Goal: Feedback & Contribution: Contribute content

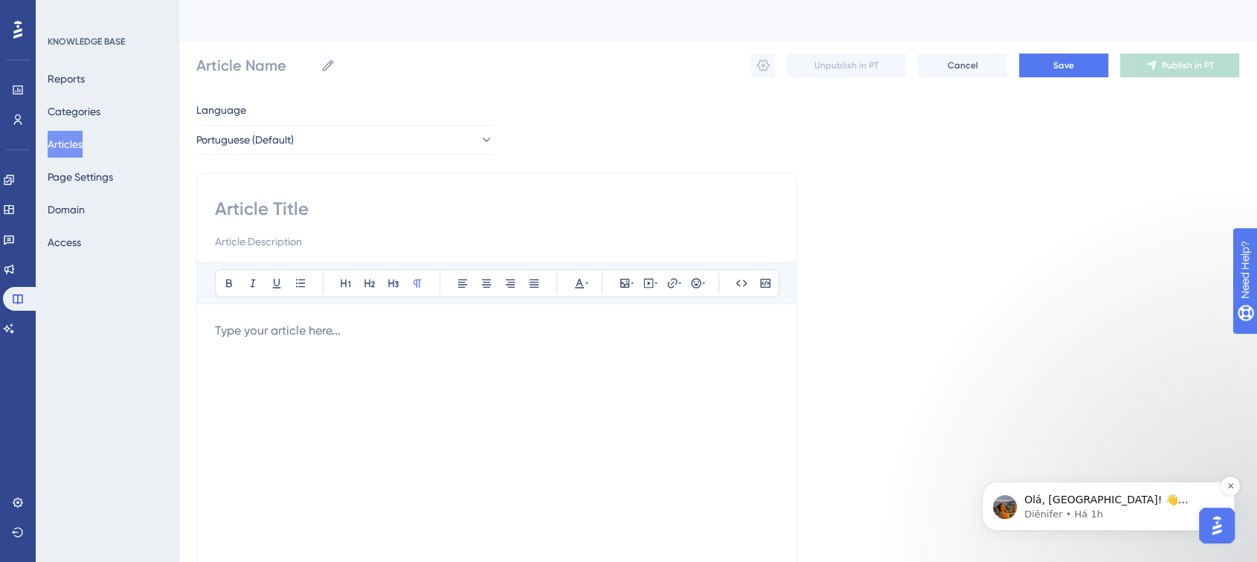
click at [1164, 509] on p "Diênifer • Há 1h" at bounding box center [1120, 514] width 192 height 13
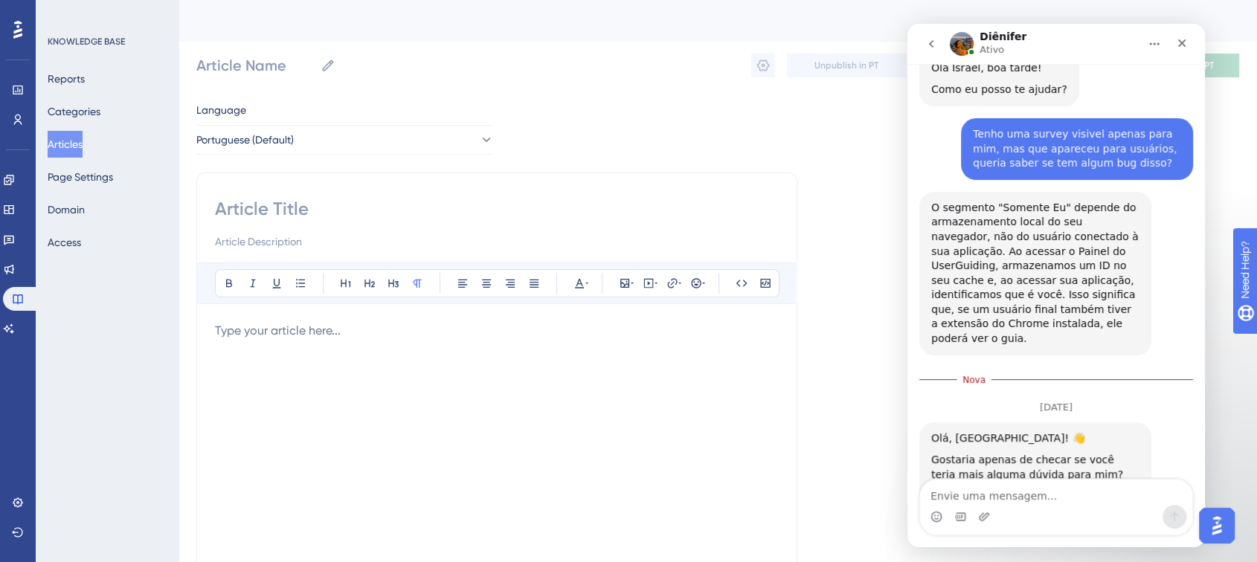
scroll to position [312, 0]
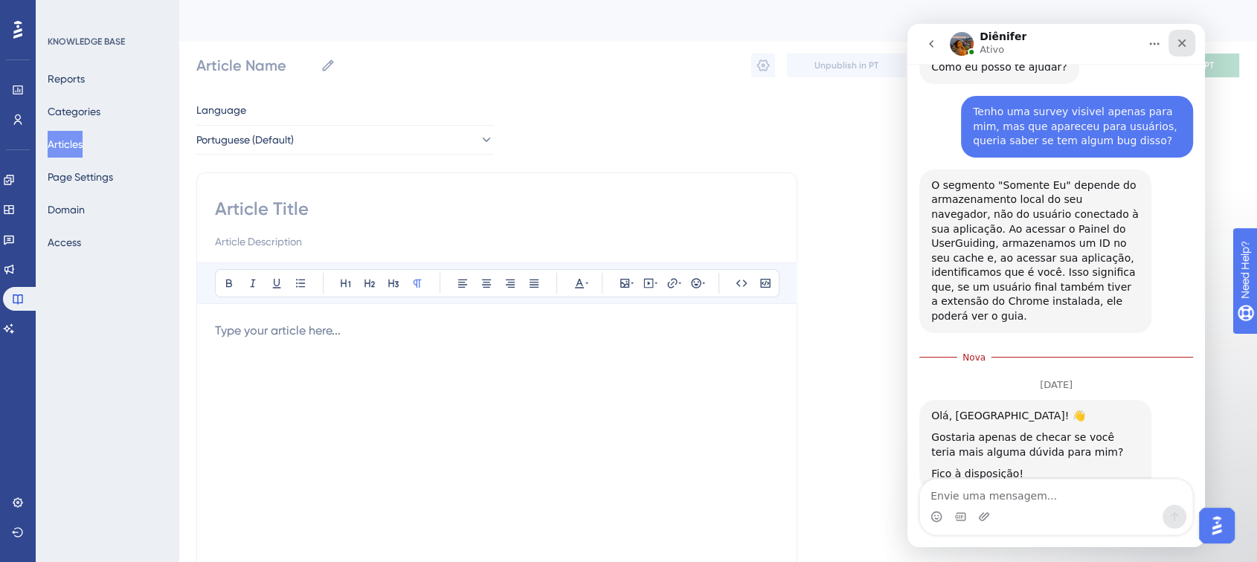
click at [1175, 46] on div "Fechar" at bounding box center [1182, 43] width 27 height 27
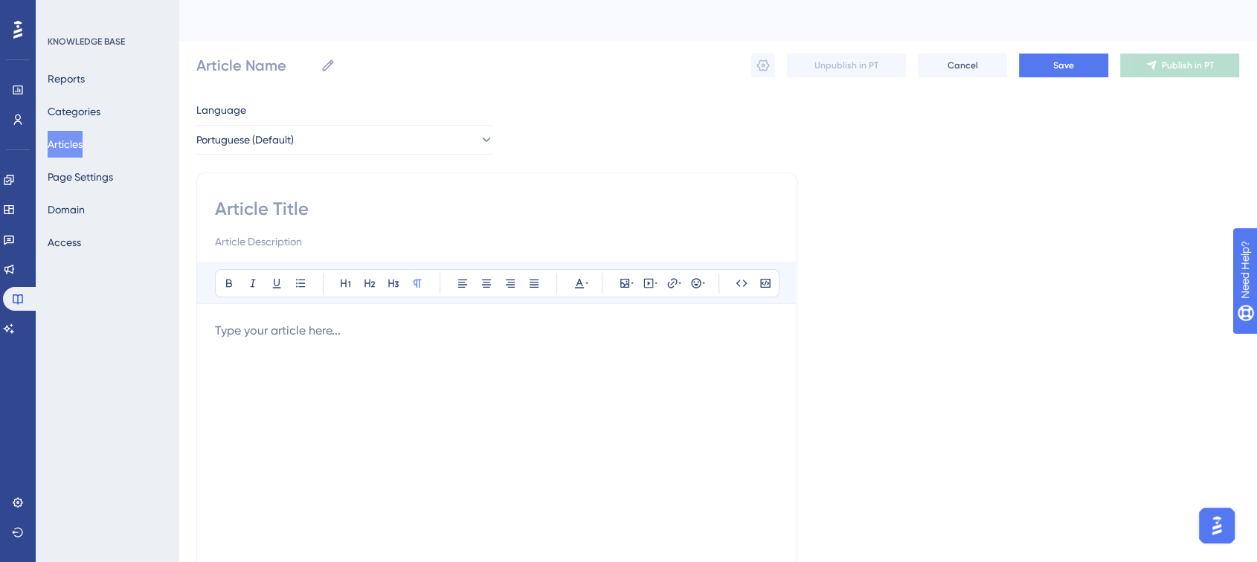
scroll to position [277, 0]
click at [74, 112] on button "Categories" at bounding box center [74, 111] width 53 height 27
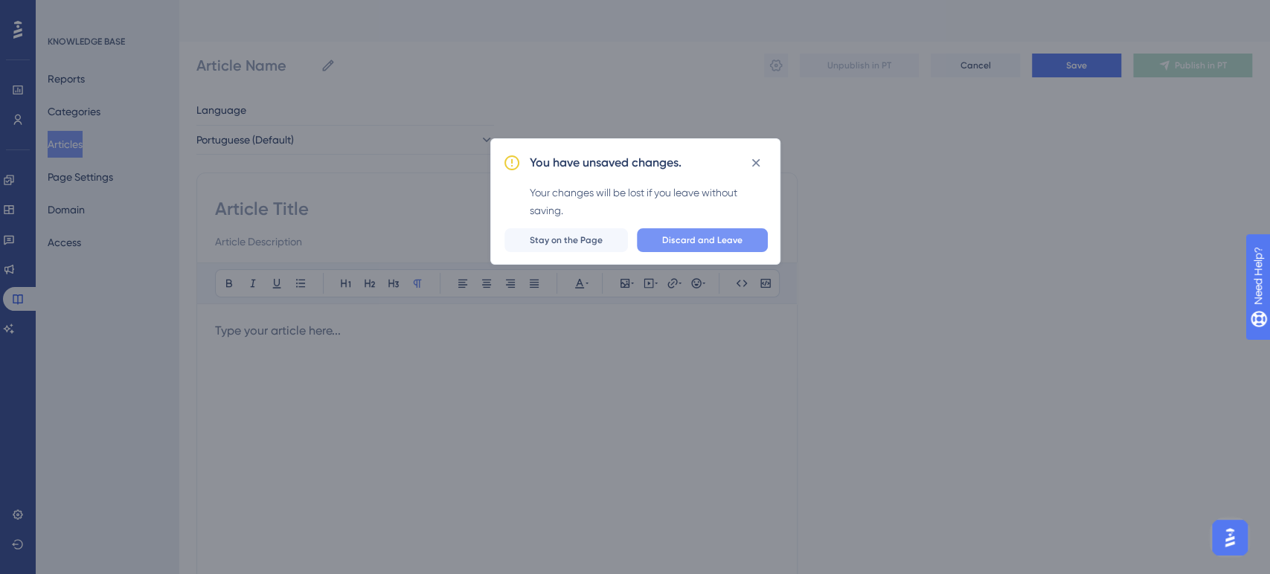
click at [701, 237] on span "Discard and Leave" at bounding box center [702, 240] width 80 height 12
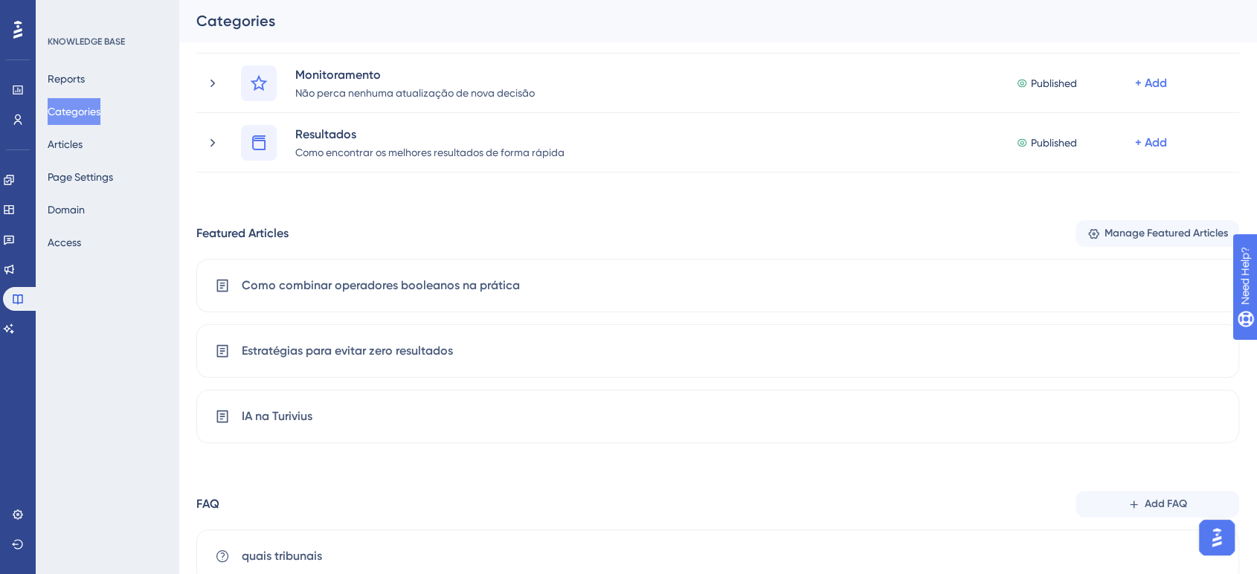
scroll to position [371, 0]
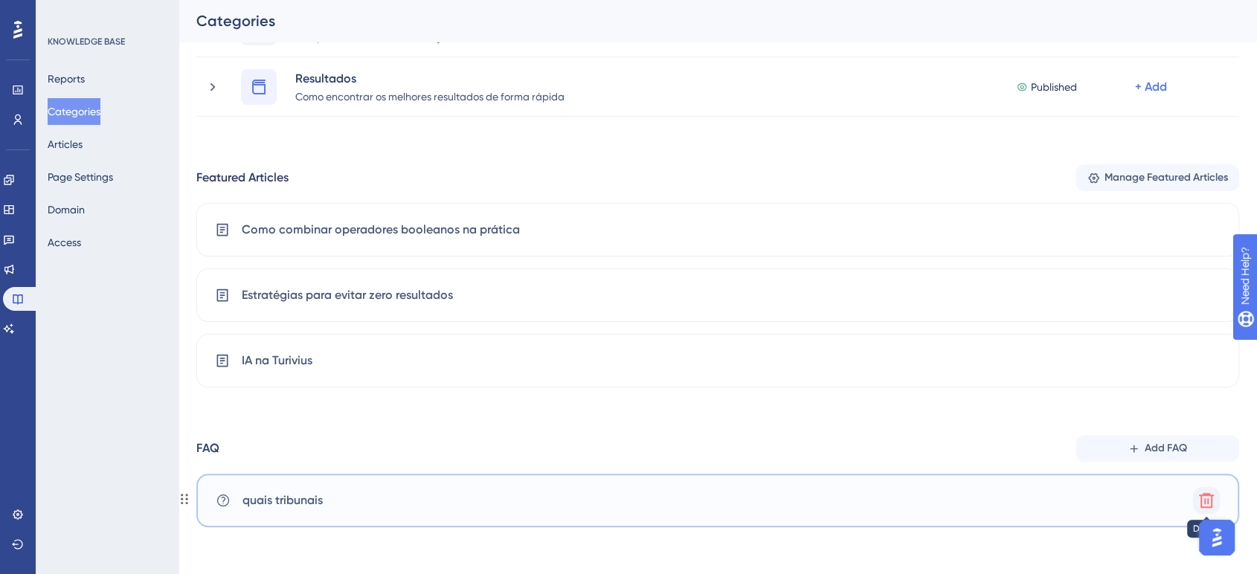
click at [1199, 498] on icon at bounding box center [1207, 501] width 18 height 18
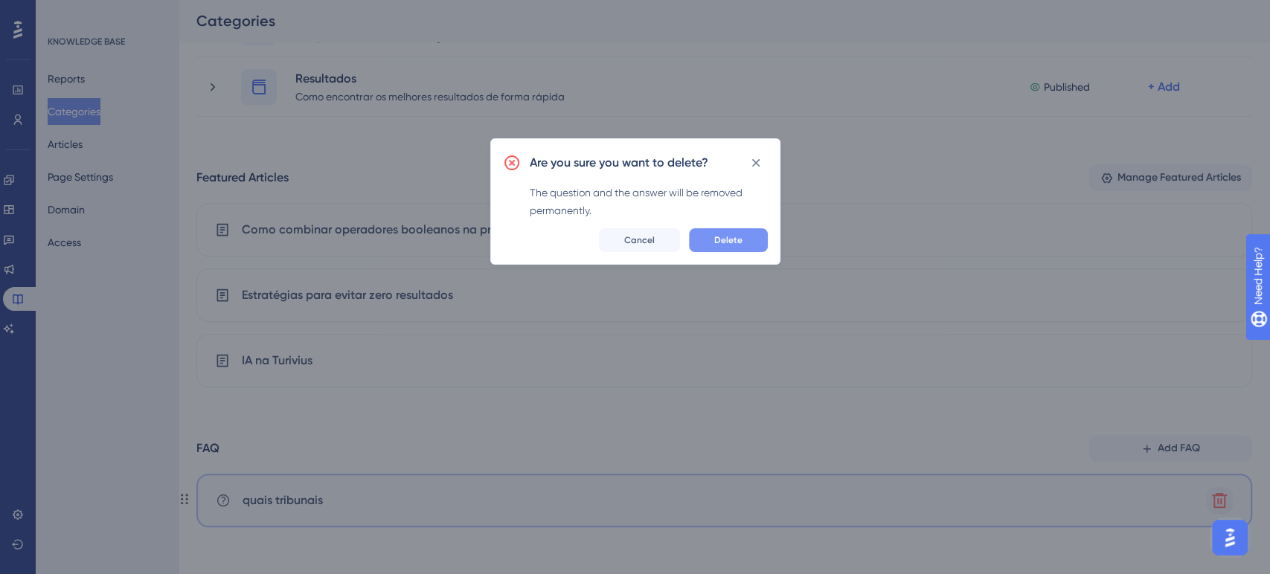
click at [737, 248] on button "Delete" at bounding box center [728, 240] width 79 height 24
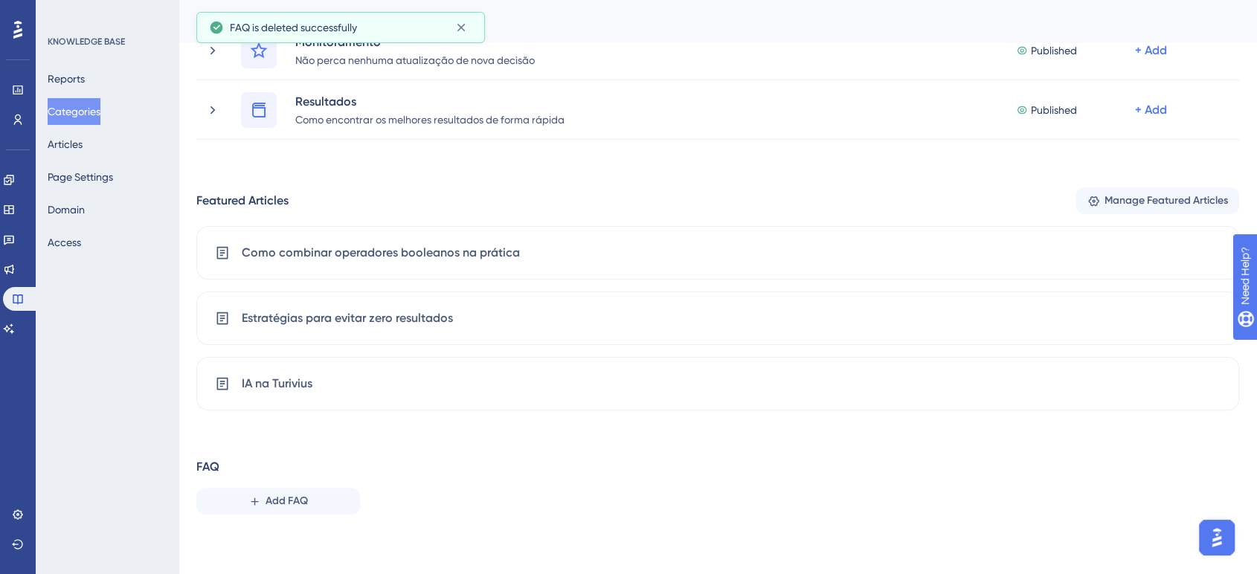
scroll to position [347, 0]
click at [277, 506] on span "Add FAQ" at bounding box center [287, 502] width 42 height 18
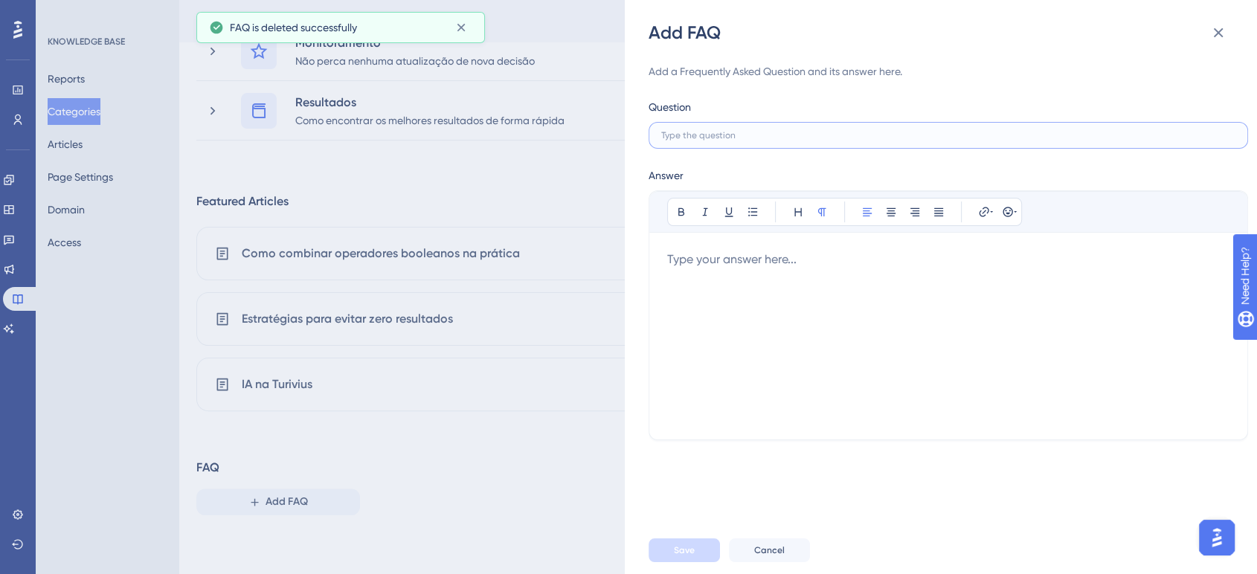
click at [731, 132] on input "text" at bounding box center [948, 135] width 574 height 10
paste input "Quais órgãos estão disponíveis na Turivius?"
type input "Quais órgãos estão disponíveis na Turivius?"
click at [741, 273] on div at bounding box center [948, 336] width 562 height 171
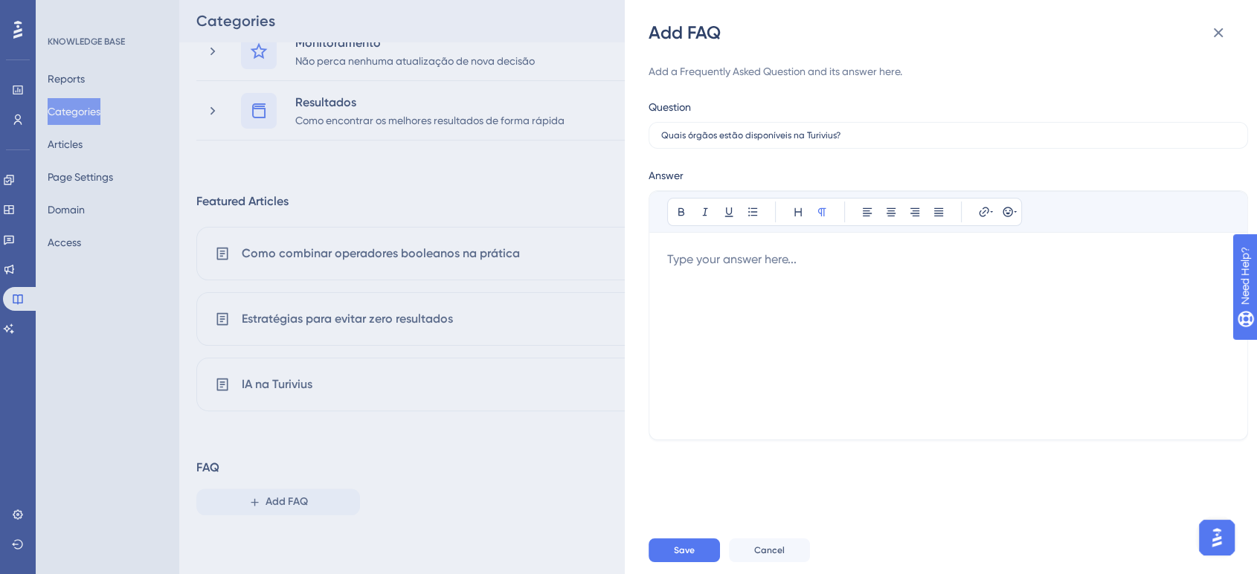
click at [786, 263] on div at bounding box center [948, 336] width 562 height 171
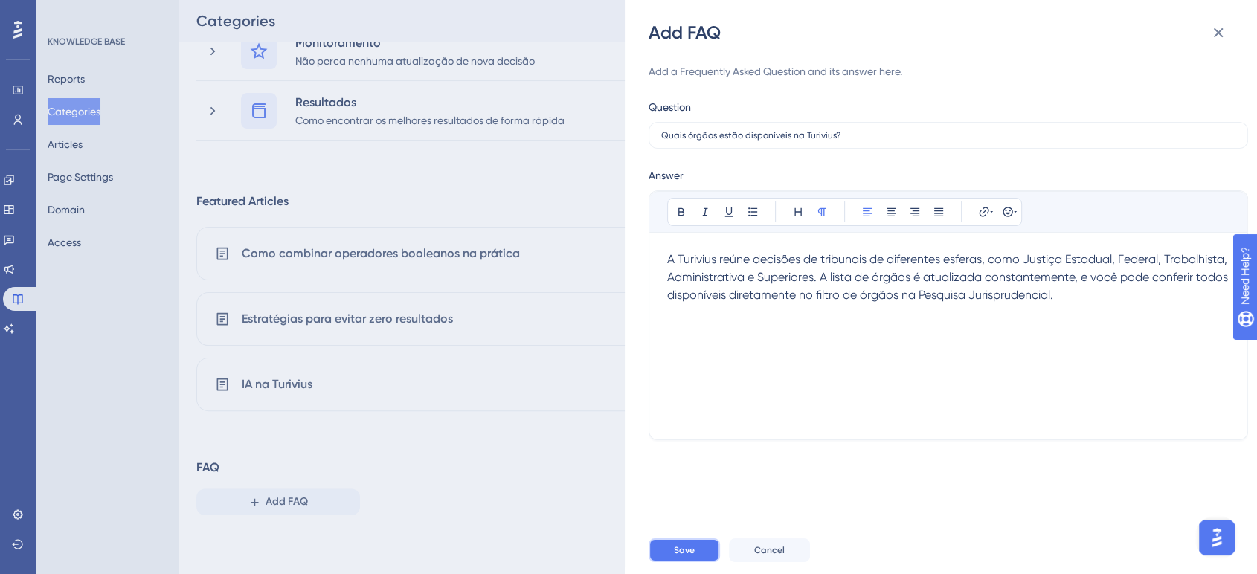
click at [689, 543] on button "Save" at bounding box center [684, 551] width 71 height 24
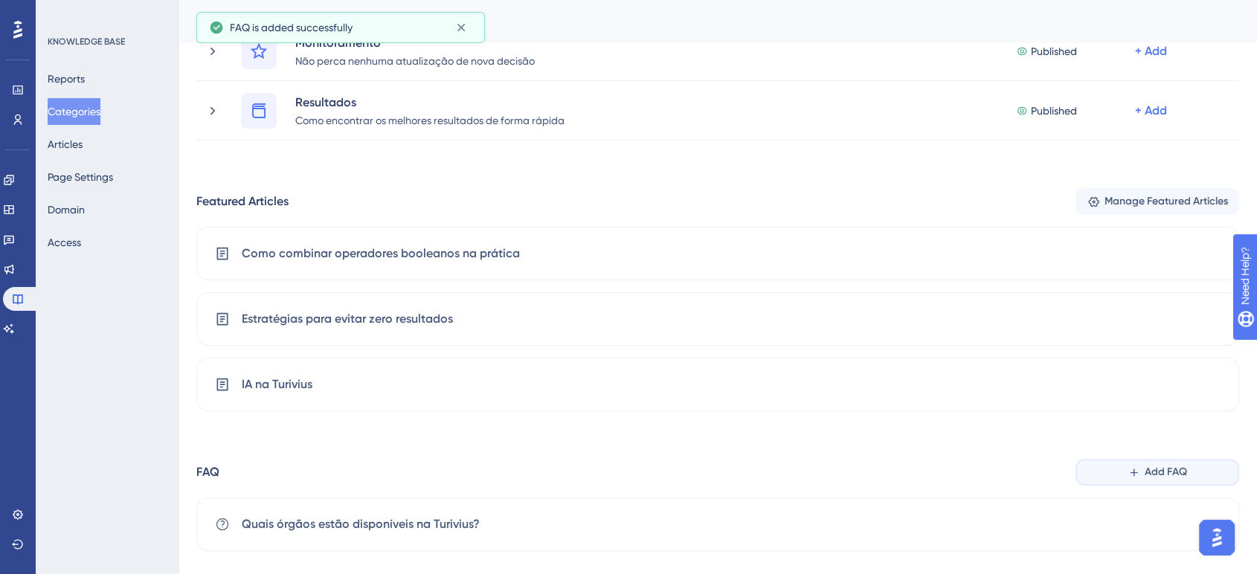
click at [1143, 460] on button "Add FAQ" at bounding box center [1158, 472] width 164 height 27
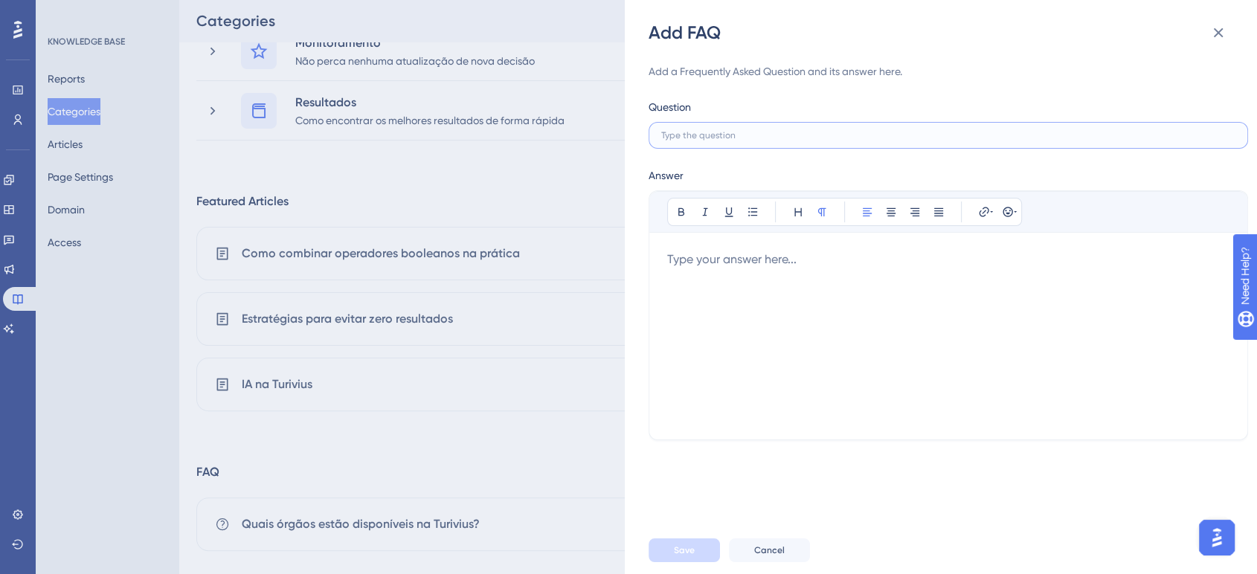
click at [722, 138] on input "text" at bounding box center [948, 135] width 574 height 10
paste input "Com que frequência as decisões são atualizadas?"
type input "Com que frequência as decisões são atualizadas?"
click at [708, 284] on div at bounding box center [948, 336] width 562 height 171
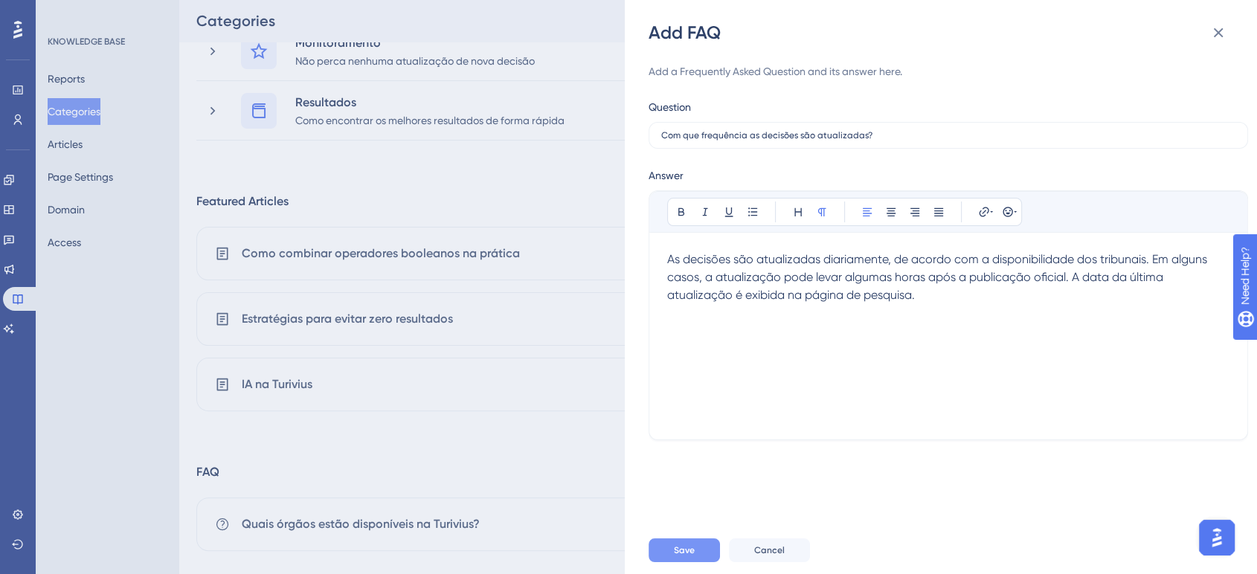
click at [690, 545] on span "Save" at bounding box center [684, 551] width 21 height 12
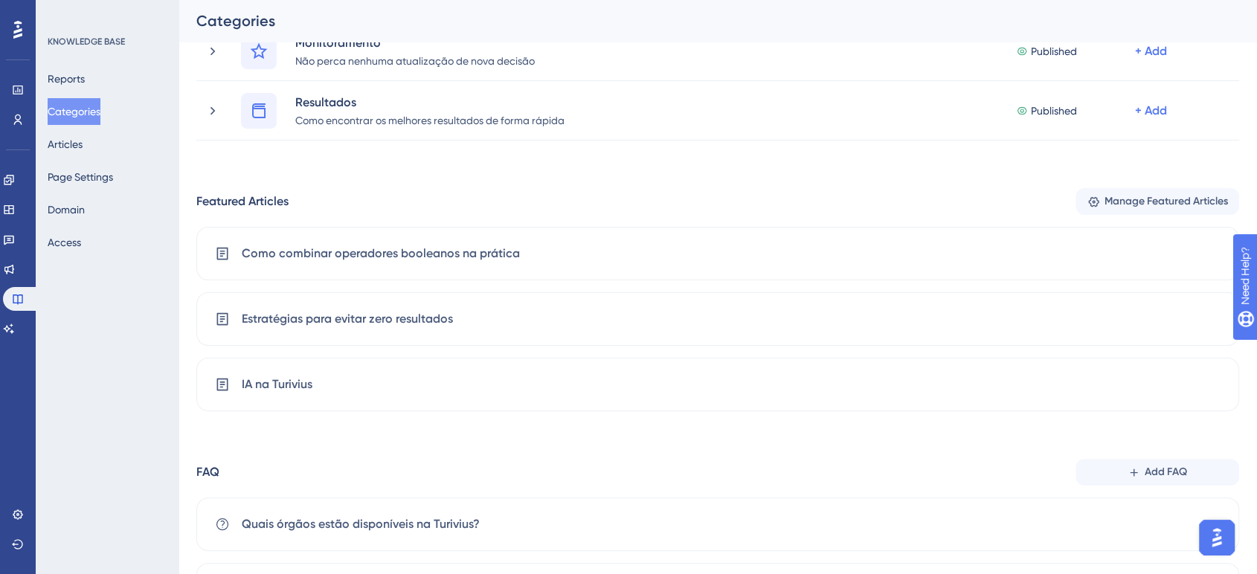
click at [1120, 466] on button "Add FAQ" at bounding box center [1158, 472] width 164 height 27
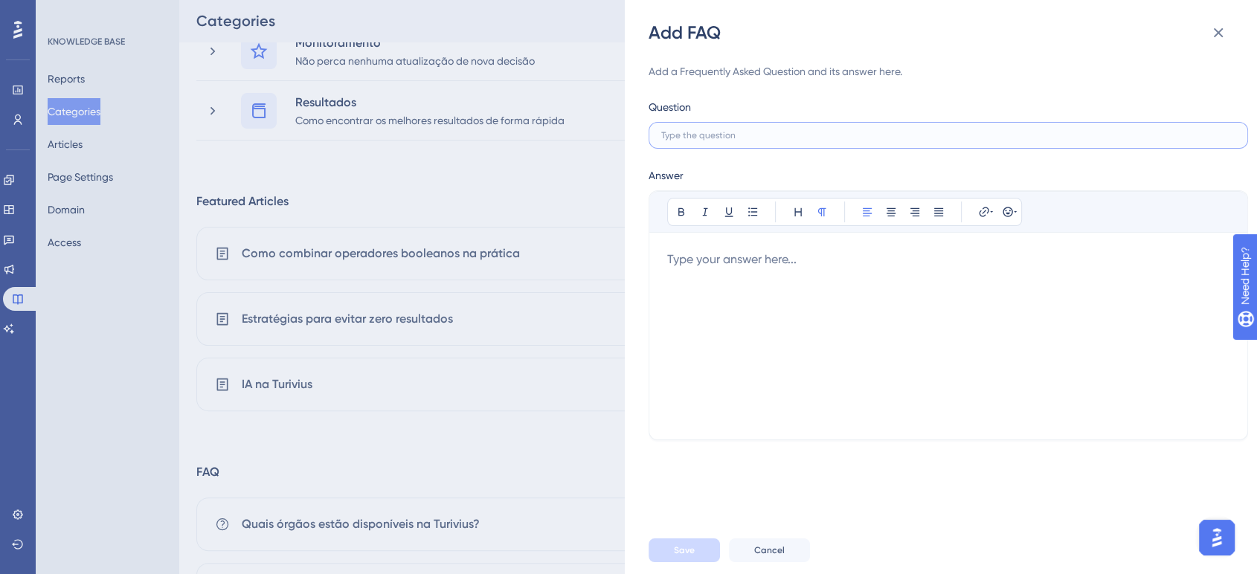
click at [748, 136] on input "text" at bounding box center [948, 135] width 574 height 10
paste input "Como funciona a pesquisa jurisprudencial?"
type input "Como funciona a pesquisa jurisprudencial?"
click at [733, 281] on div at bounding box center [948, 336] width 562 height 171
click at [756, 276] on div at bounding box center [948, 336] width 562 height 171
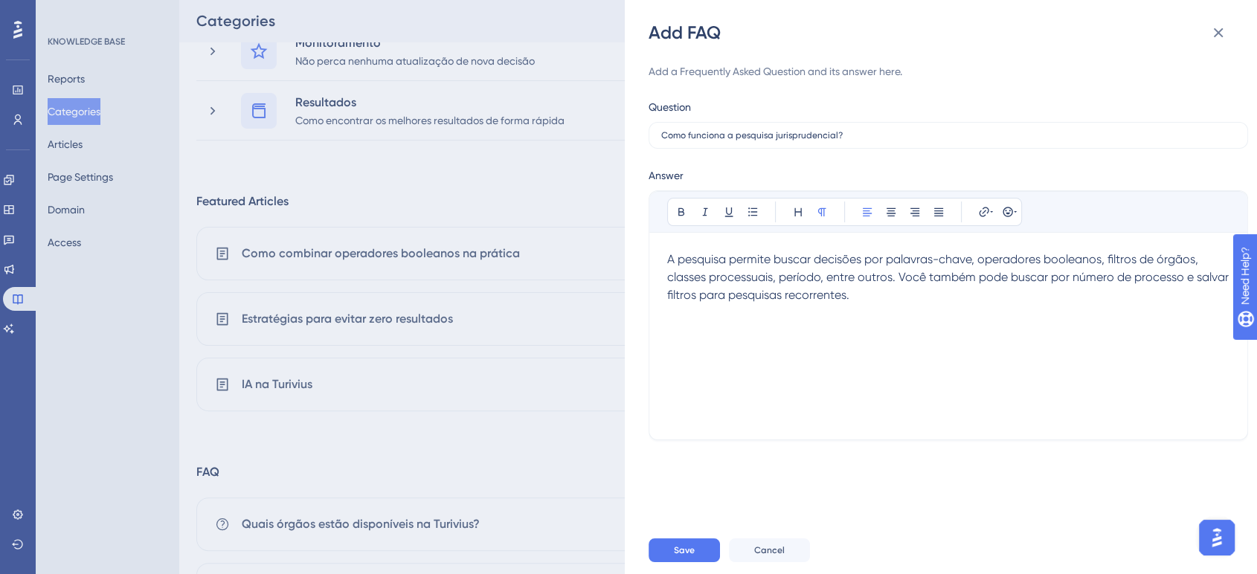
click at [696, 538] on div "Save Cancel" at bounding box center [965, 551] width 632 height 48
click at [695, 546] on button "Save" at bounding box center [684, 551] width 71 height 24
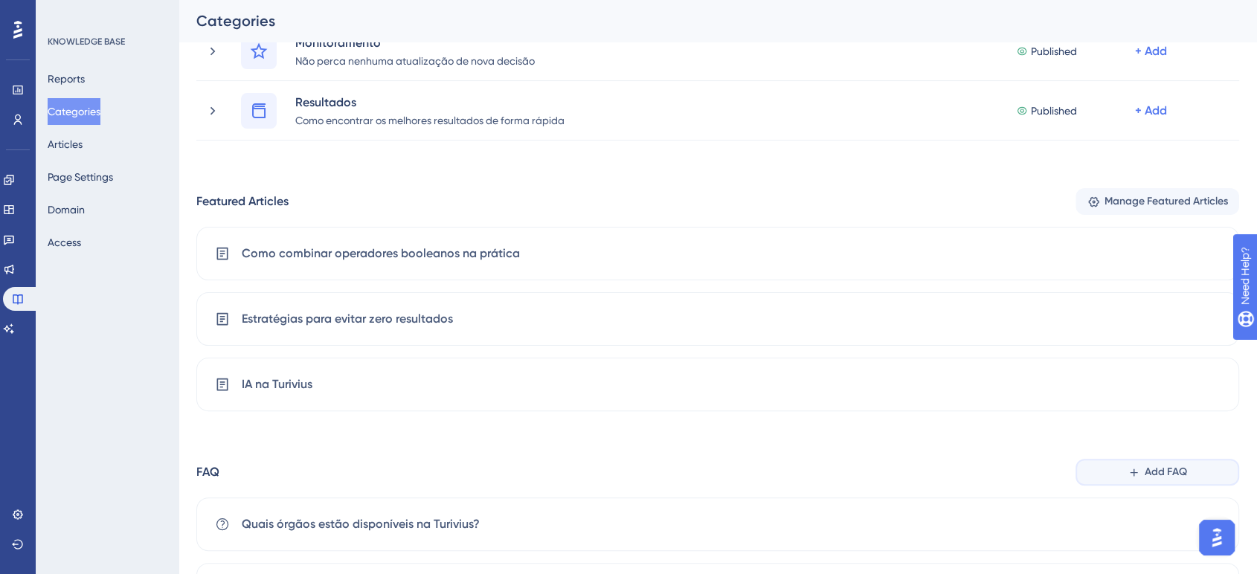
click at [1206, 472] on button "Add FAQ" at bounding box center [1158, 472] width 164 height 27
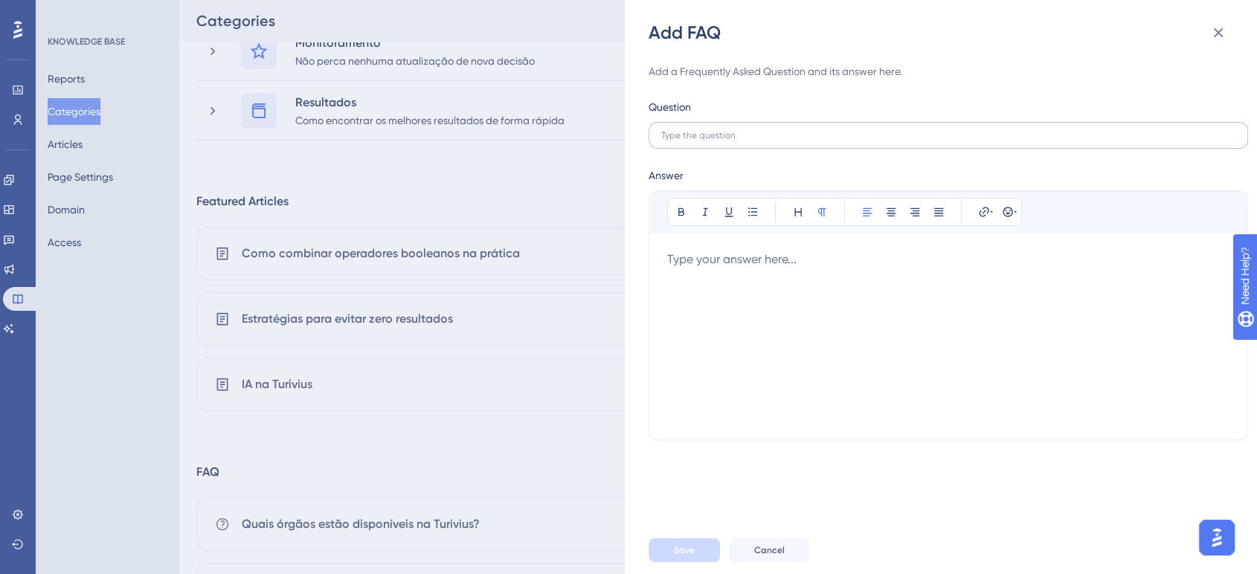
click at [744, 141] on label at bounding box center [949, 135] width 600 height 27
click at [744, 141] on input "text" at bounding box center [948, 135] width 574 height 10
paste input "Posso buscar por número de processo?"
type input "Posso buscar por número de processo?"
click at [736, 262] on div at bounding box center [948, 336] width 562 height 171
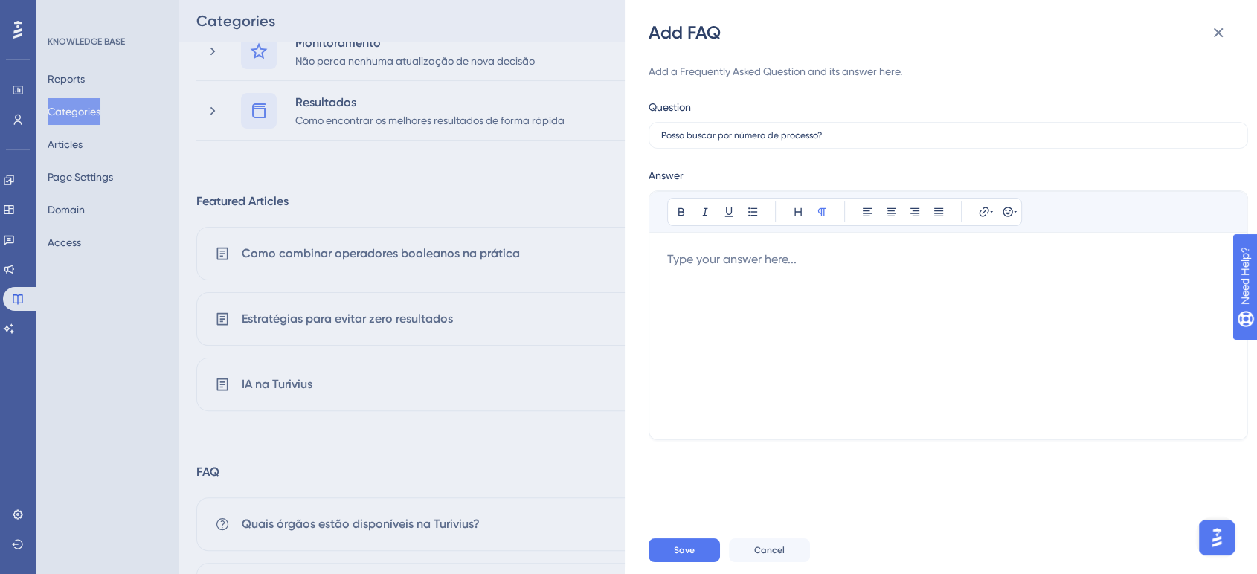
click at [719, 269] on div at bounding box center [948, 336] width 562 height 171
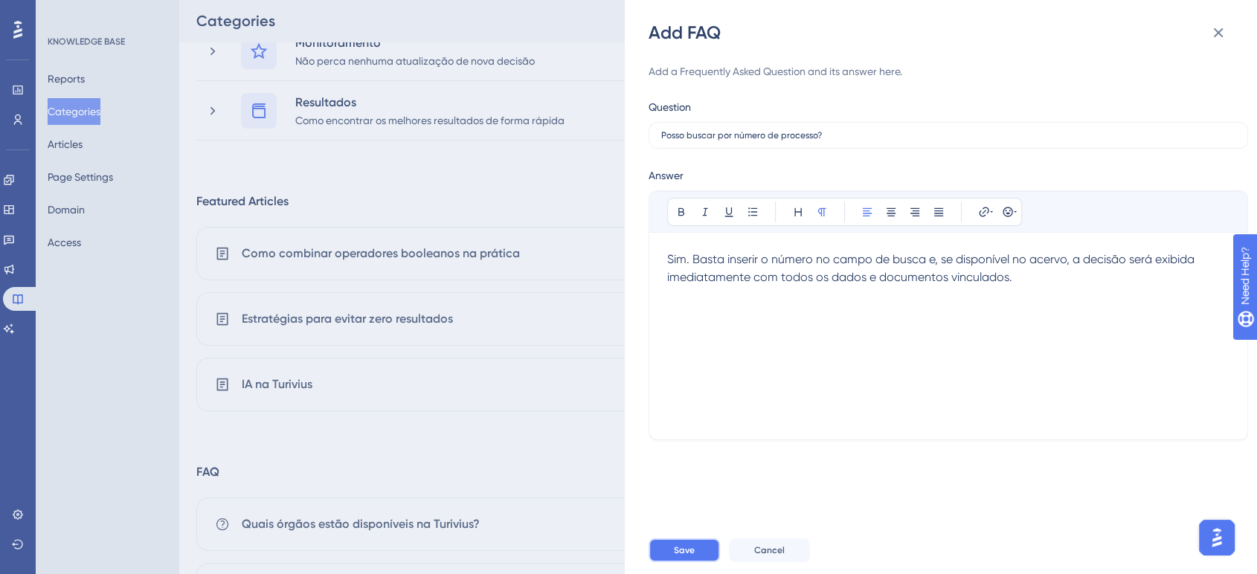
click at [679, 554] on span "Save" at bounding box center [684, 551] width 21 height 12
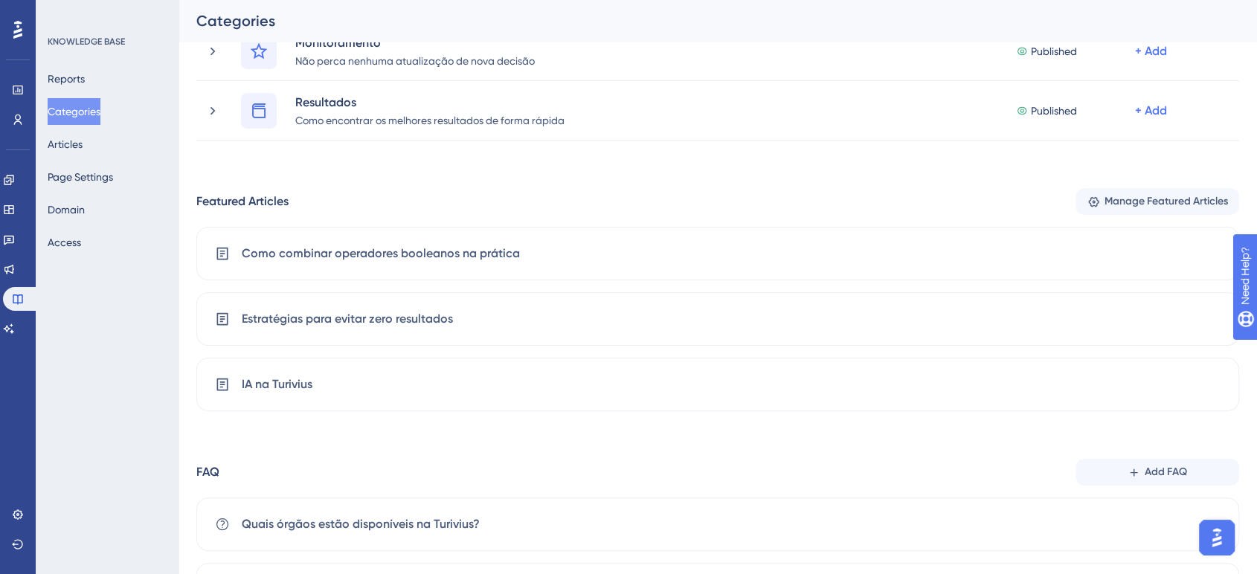
click at [1108, 468] on button "Add FAQ" at bounding box center [1158, 472] width 164 height 27
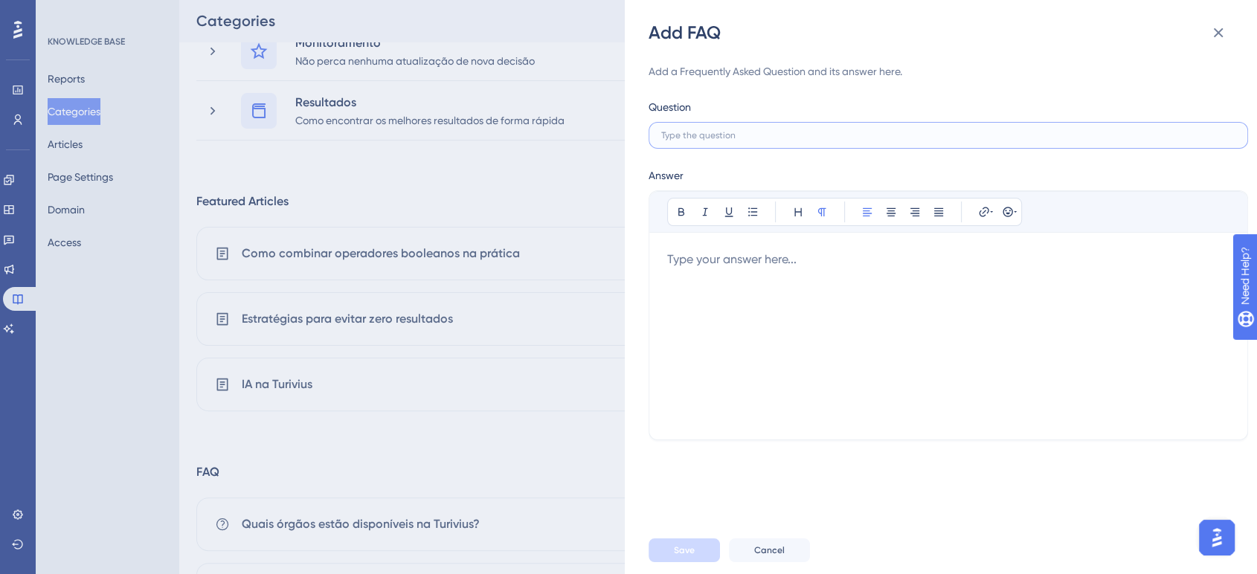
click at [780, 136] on input "text" at bounding box center [948, 135] width 574 height 10
paste input "Como funcionam os filtros de órgãos?"
type input "Como funcionam os filtros de órgãos?"
click at [734, 284] on div at bounding box center [948, 336] width 562 height 171
click at [705, 269] on div at bounding box center [948, 336] width 562 height 171
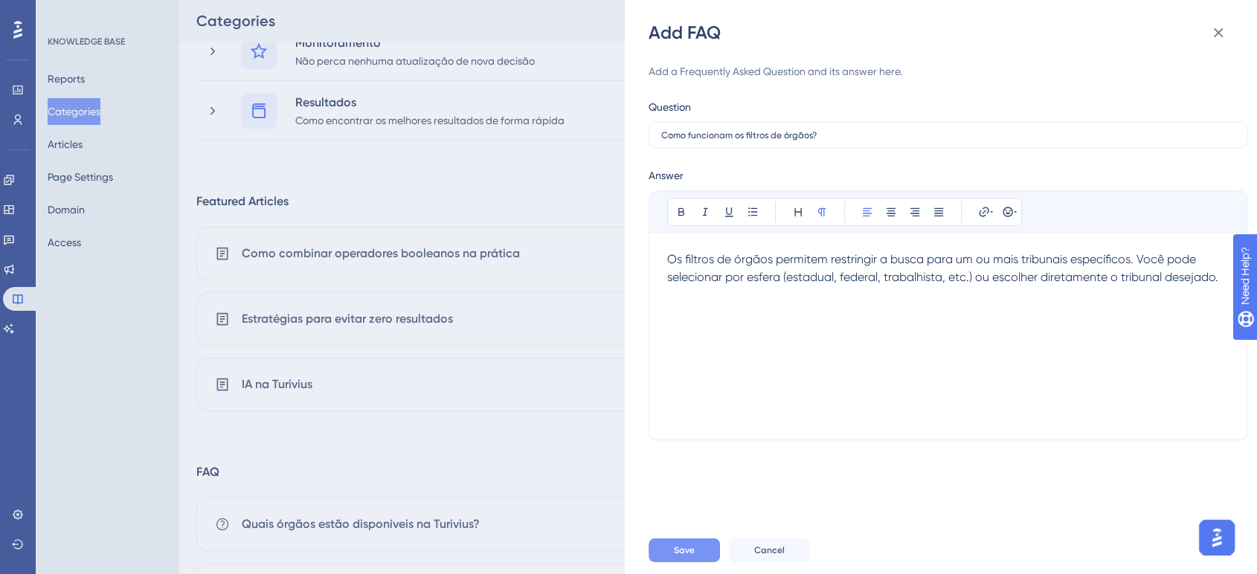
click at [691, 552] on span "Save" at bounding box center [684, 551] width 21 height 12
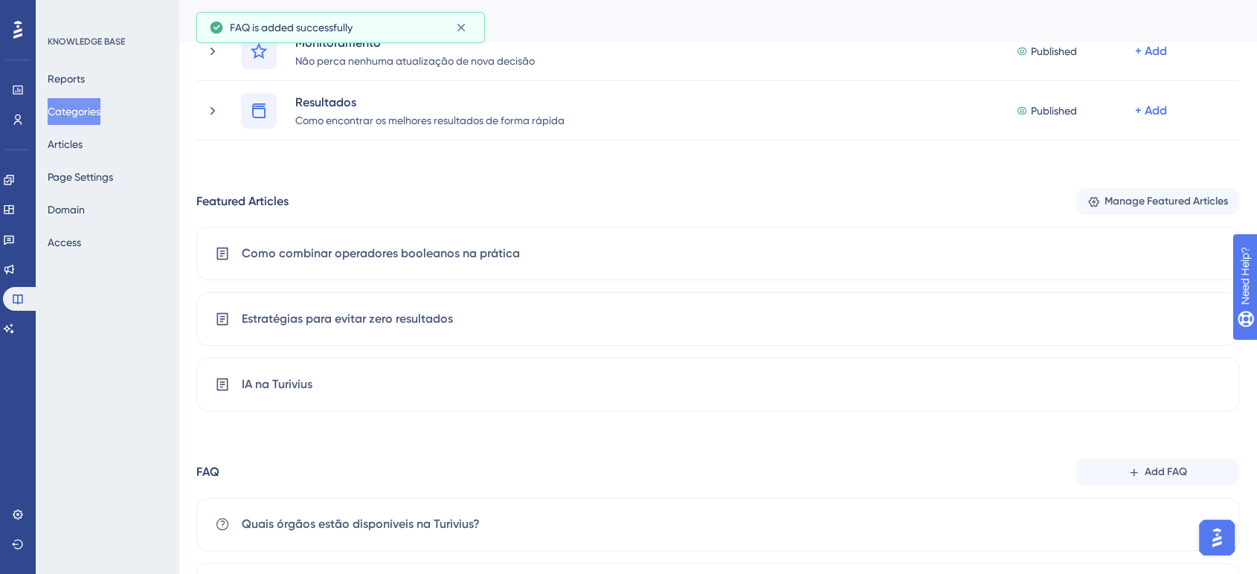
click at [1149, 466] on span "Add FAQ" at bounding box center [1166, 472] width 42 height 18
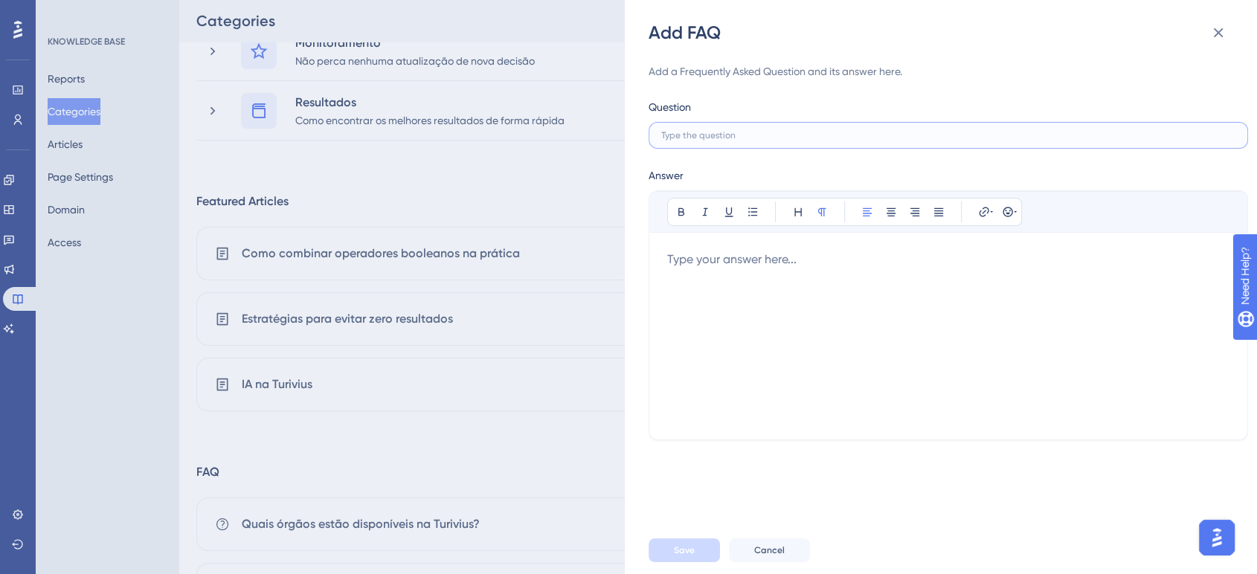
click at [708, 136] on input "text" at bounding box center [948, 135] width 574 height 10
paste input "É possível salvar filtros para reutilizar depois?"
type input "É possível salvar filtros para reutilizar depois?"
click at [722, 277] on div at bounding box center [948, 336] width 562 height 171
click at [714, 276] on div at bounding box center [948, 336] width 562 height 171
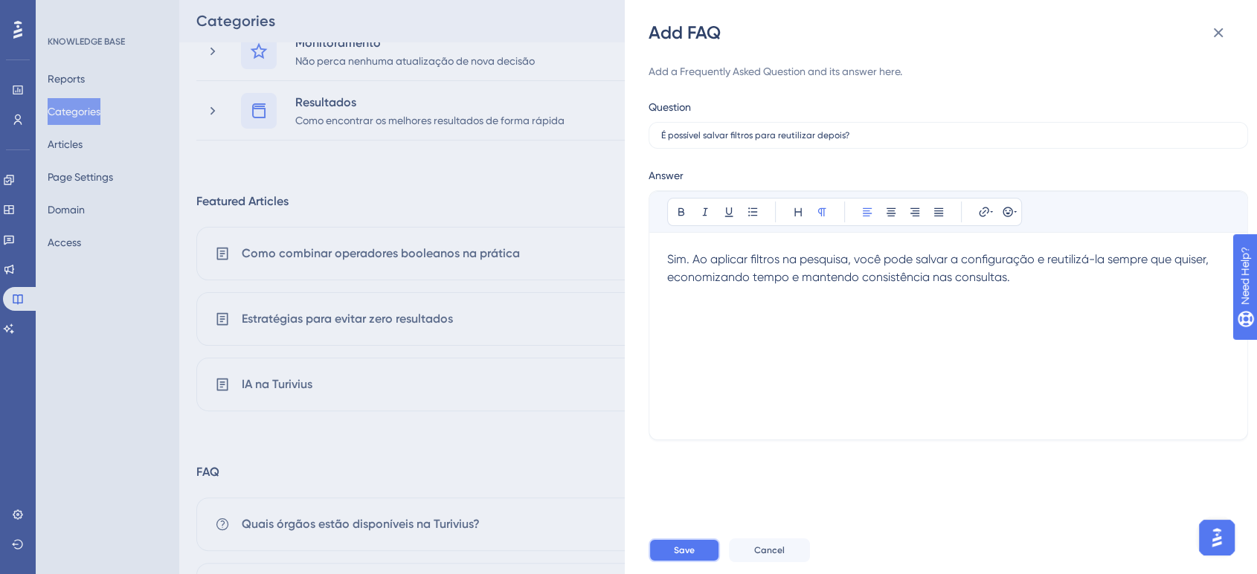
click at [695, 543] on button "Save" at bounding box center [684, 551] width 71 height 24
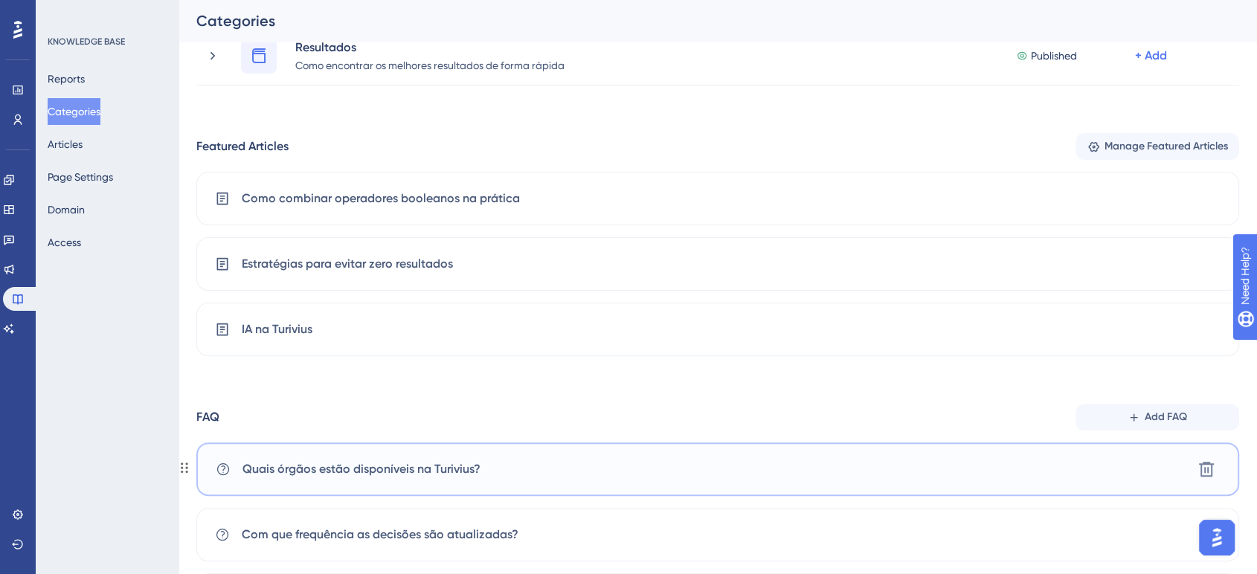
scroll to position [430, 0]
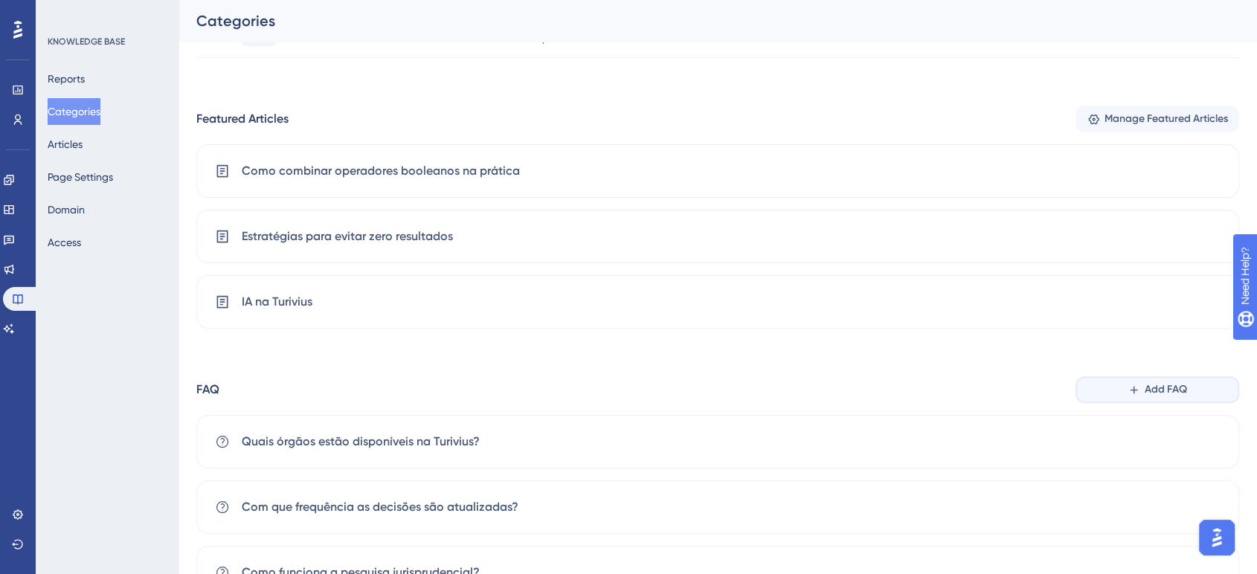
click at [1158, 396] on span "Add FAQ" at bounding box center [1166, 390] width 42 height 18
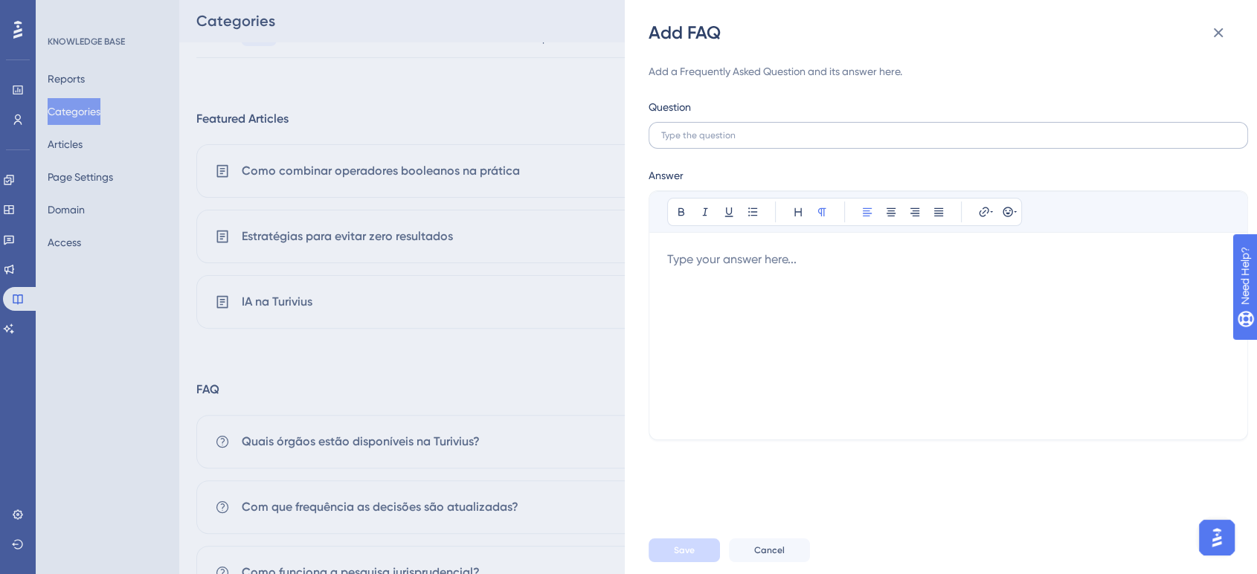
click at [779, 146] on label at bounding box center [949, 135] width 600 height 27
click at [779, 141] on input "text" at bounding box center [948, 135] width 574 height 10
paste input "O que são Coleções?"
type input "O que são Coleções?"
click at [755, 275] on div at bounding box center [948, 336] width 562 height 171
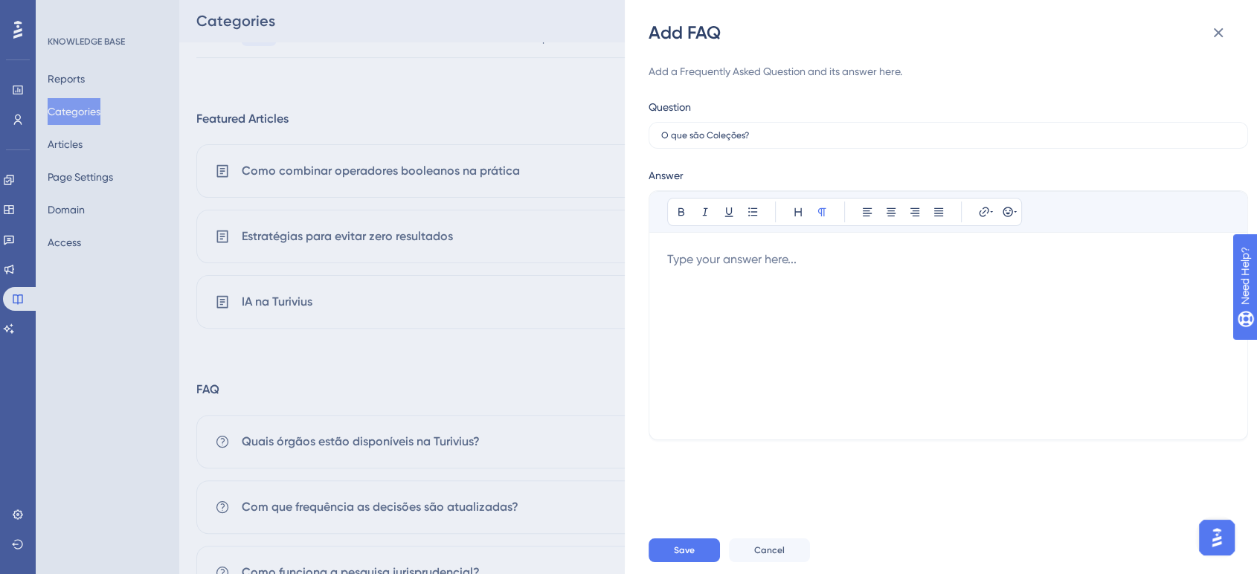
drag, startPoint x: 718, startPoint y: 272, endPoint x: 710, endPoint y: 268, distance: 9.3
click at [709, 268] on div at bounding box center [948, 336] width 562 height 171
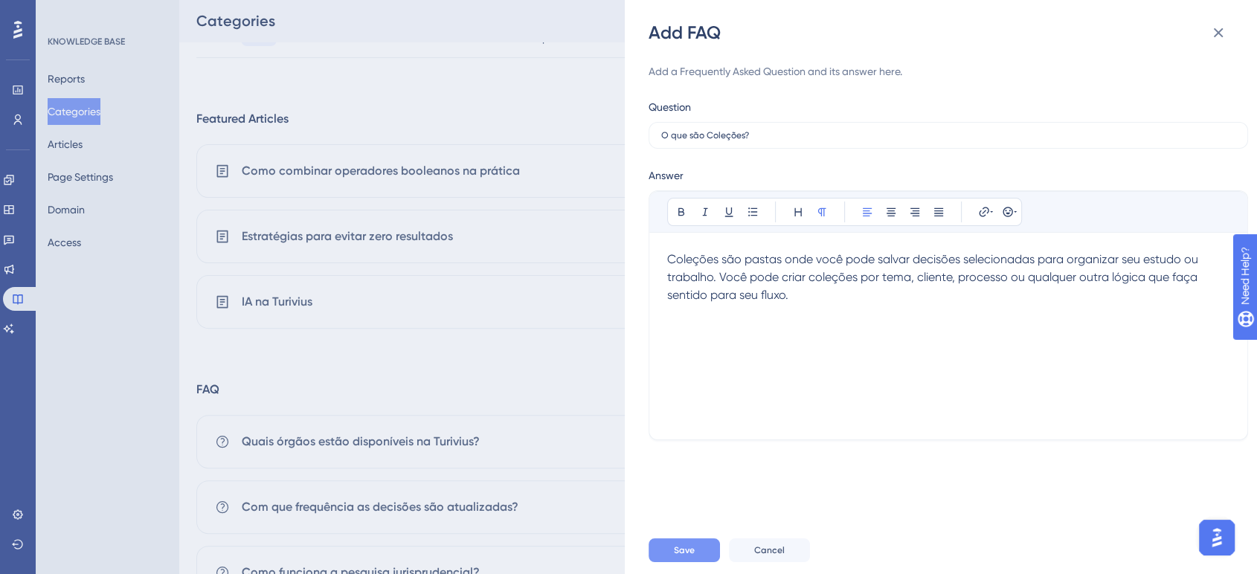
click at [684, 543] on button "Save" at bounding box center [684, 551] width 71 height 24
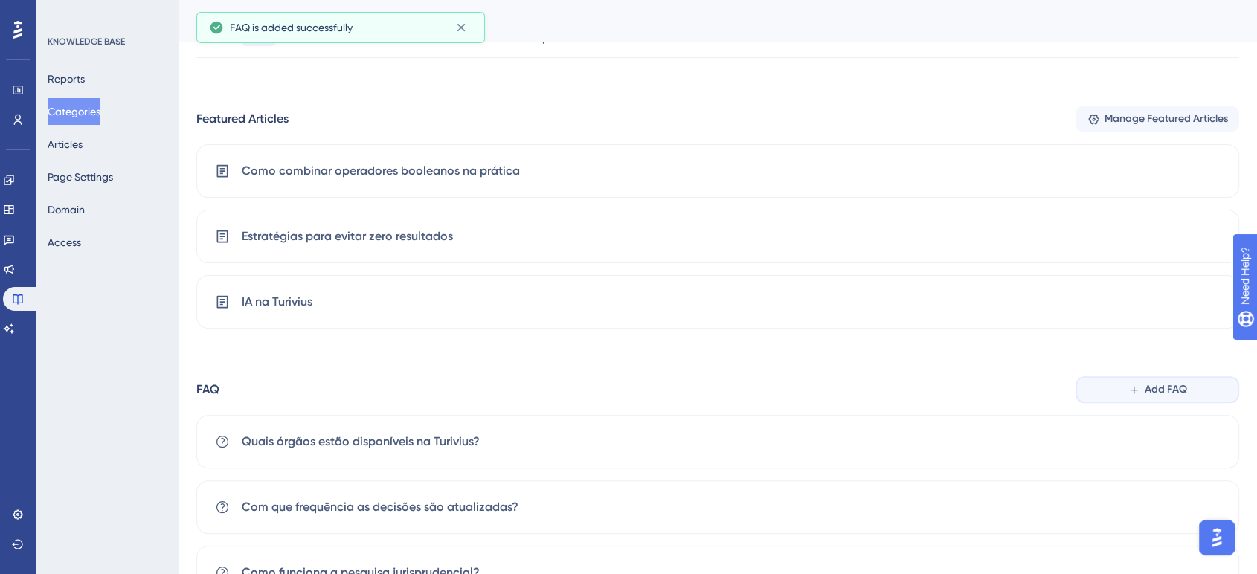
click at [1118, 381] on button "Add FAQ" at bounding box center [1158, 389] width 164 height 27
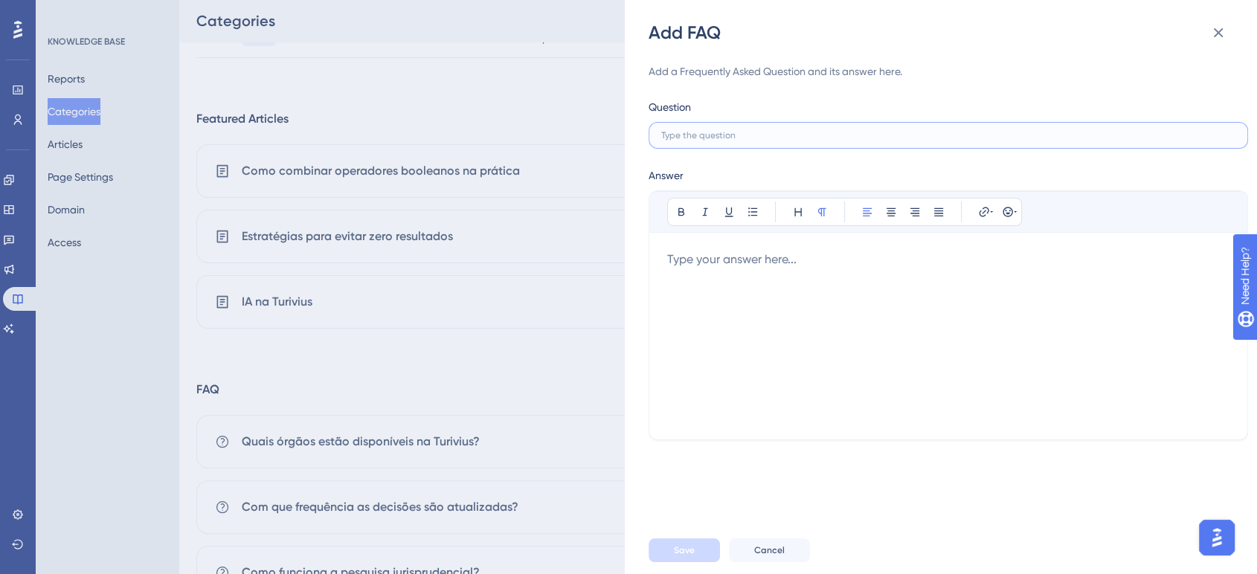
click at [704, 131] on input "text" at bounding box center [948, 135] width 574 height 10
paste input "Como envio decisões para uma coleção?"
type input "Como envio decisões para uma coleção?"
click at [714, 251] on div at bounding box center [948, 336] width 562 height 171
click at [698, 266] on div at bounding box center [948, 336] width 562 height 171
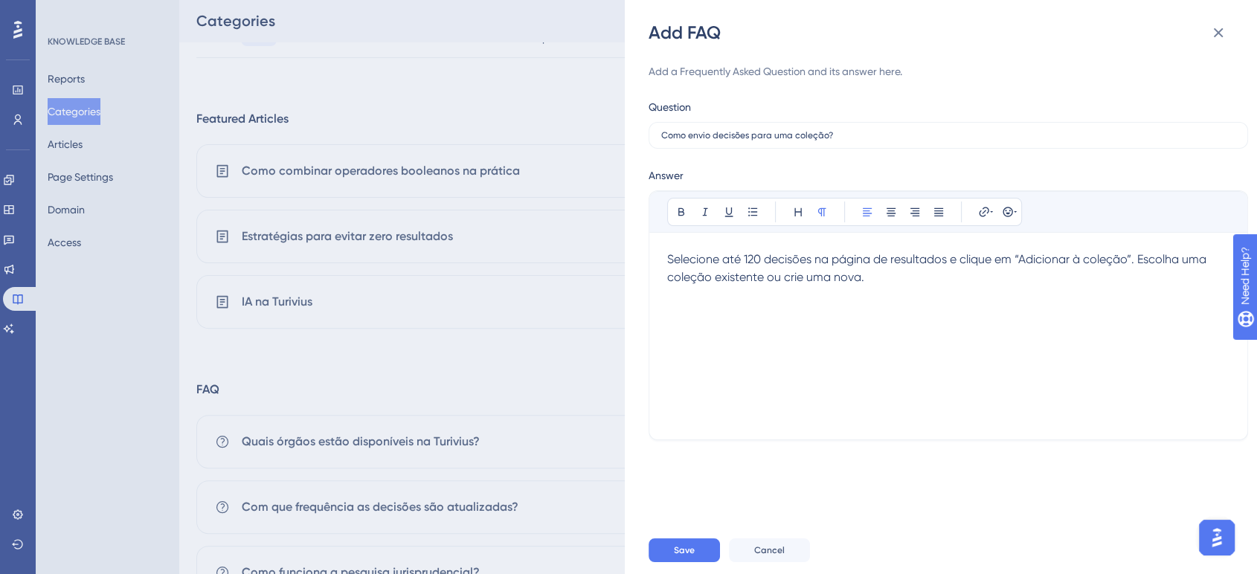
click at [696, 537] on div "Save Cancel" at bounding box center [965, 551] width 632 height 48
click at [696, 541] on button "Save" at bounding box center [684, 551] width 71 height 24
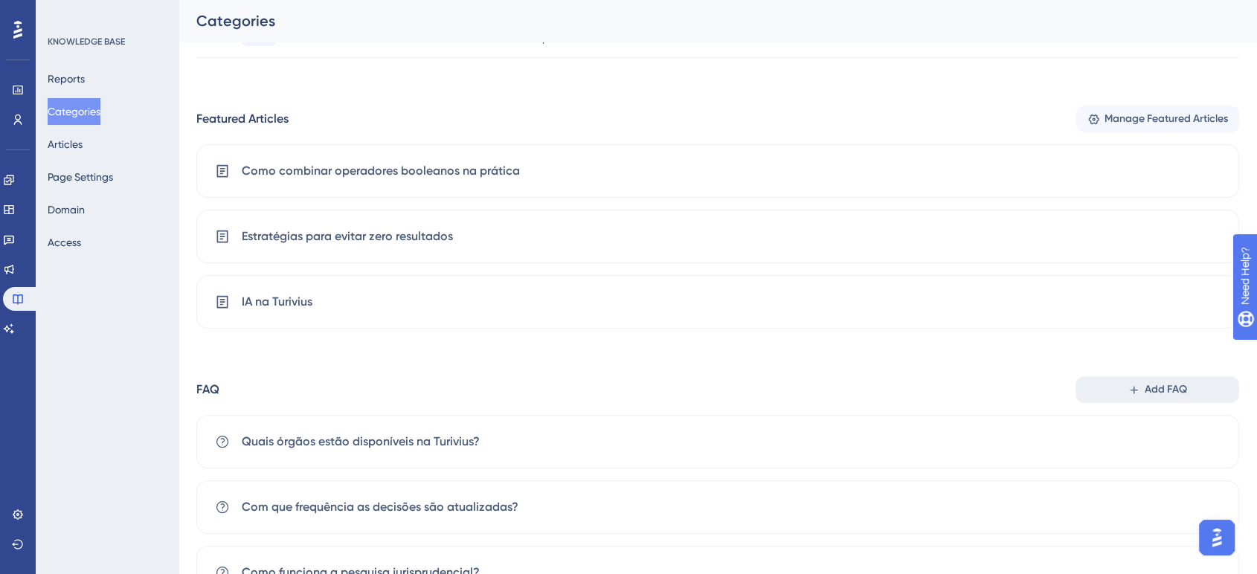
click at [1133, 386] on icon at bounding box center [1134, 390] width 13 height 13
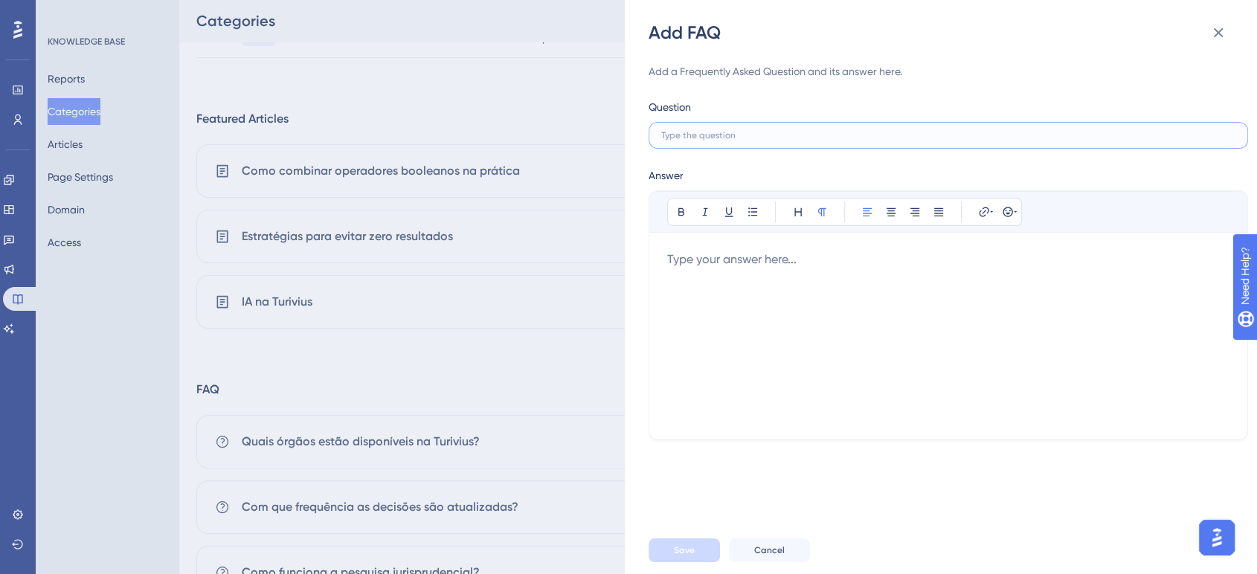
click at [765, 137] on input "text" at bounding box center [948, 135] width 574 height 10
paste input "O que é o GPTuri?"
type input "O que é o GPTuri?"
click at [757, 261] on div at bounding box center [948, 336] width 562 height 171
click at [699, 254] on div at bounding box center [948, 336] width 562 height 171
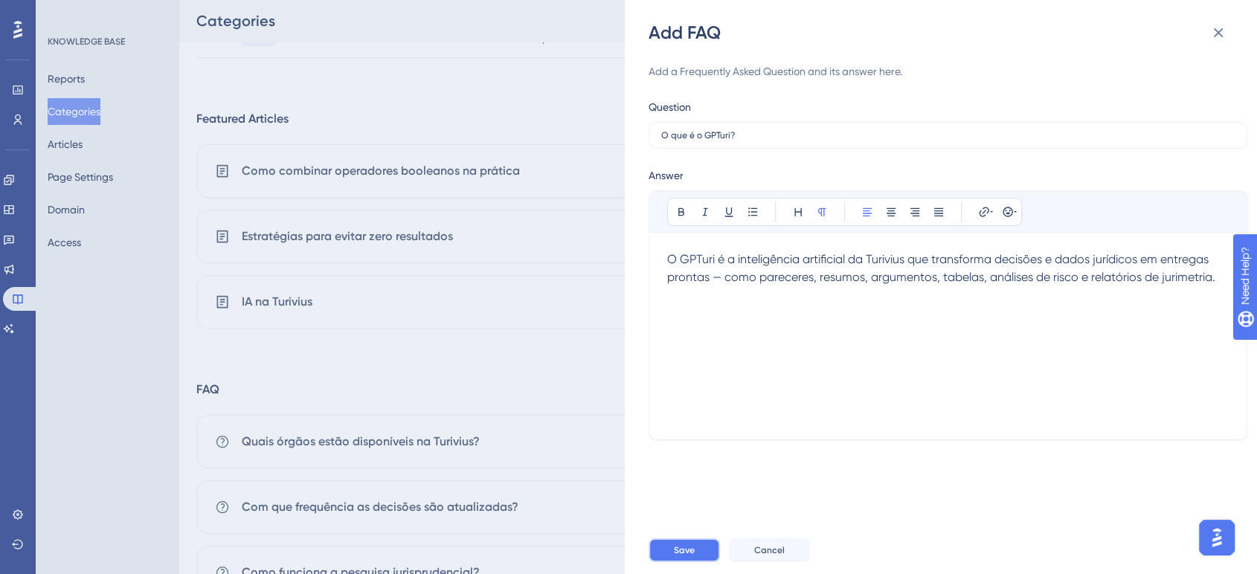
click at [676, 539] on button "Save" at bounding box center [684, 551] width 71 height 24
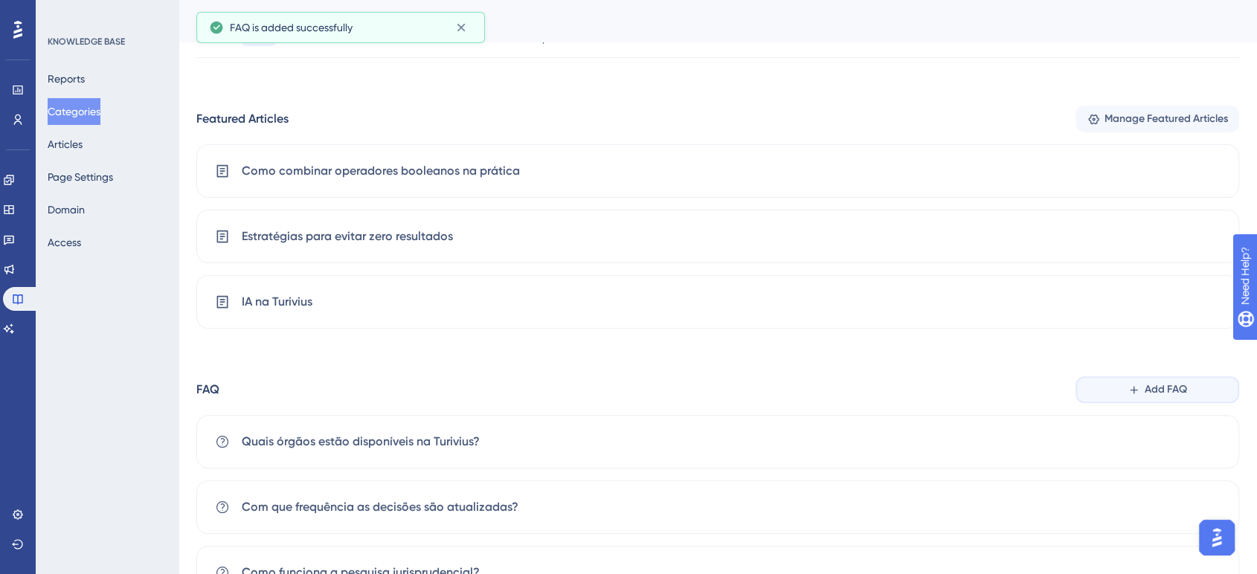
drag, startPoint x: 1146, startPoint y: 390, endPoint x: 986, endPoint y: 4, distance: 417.2
click at [1146, 388] on span "Add FAQ" at bounding box center [1166, 390] width 42 height 18
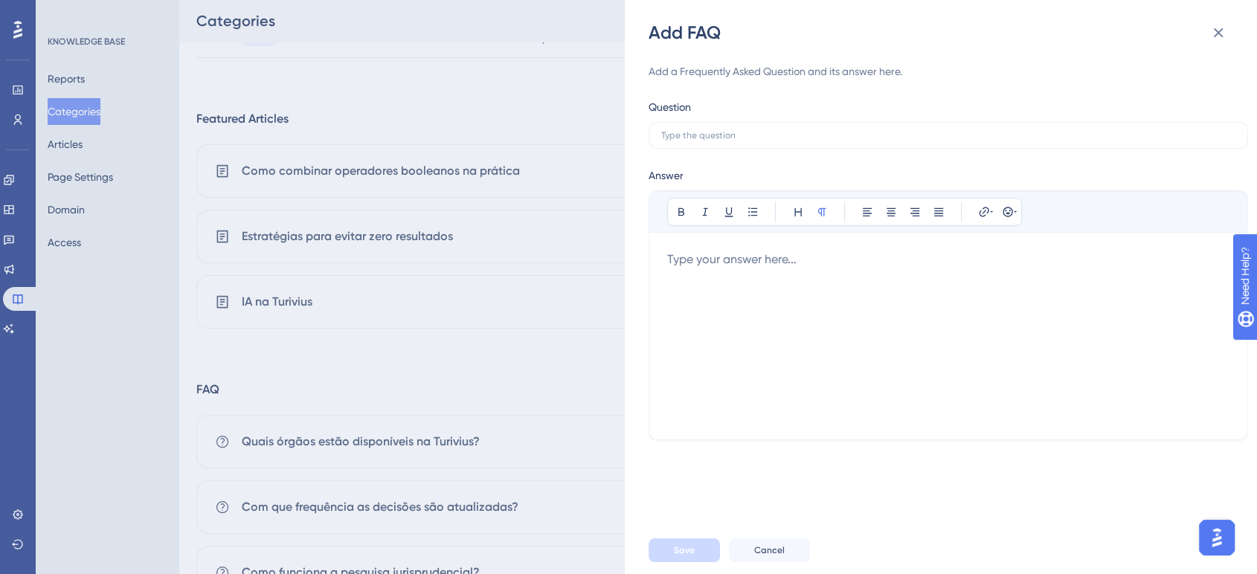
click at [727, 257] on div at bounding box center [948, 336] width 562 height 171
drag, startPoint x: 908, startPoint y: 257, endPoint x: 773, endPoint y: 155, distance: 168.9
click at [527, 249] on div "Add FAQ Add a Frequently Asked Question and its answer here. Question Answer Bo…" at bounding box center [628, 287] width 1257 height 574
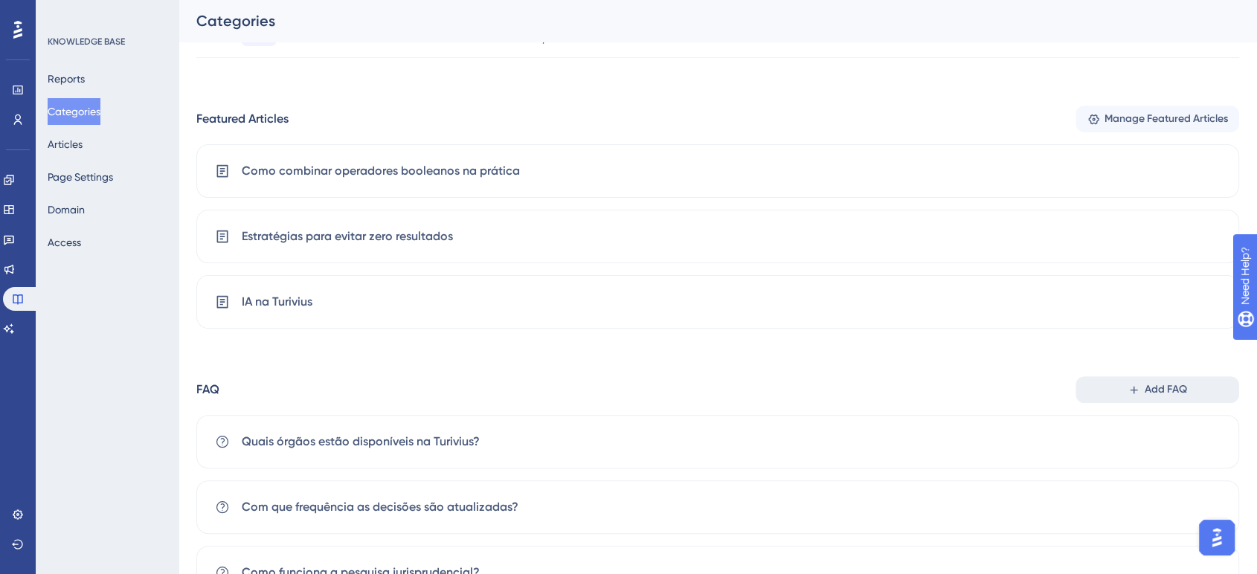
click at [1160, 402] on button "Add FAQ" at bounding box center [1158, 389] width 164 height 27
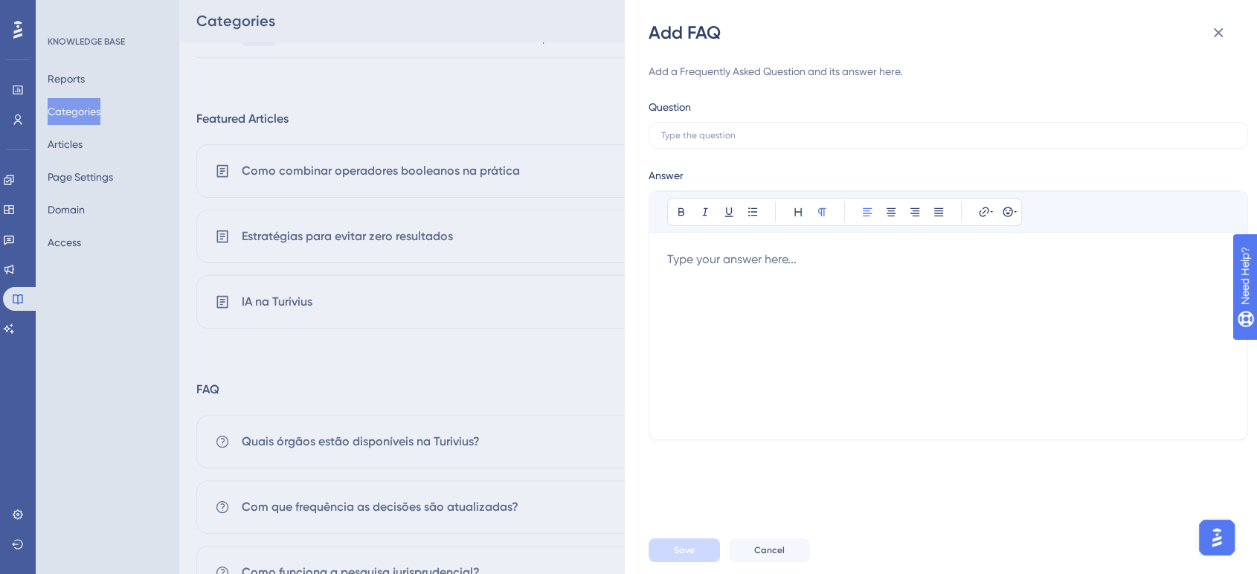
click at [873, 271] on div at bounding box center [948, 336] width 562 height 171
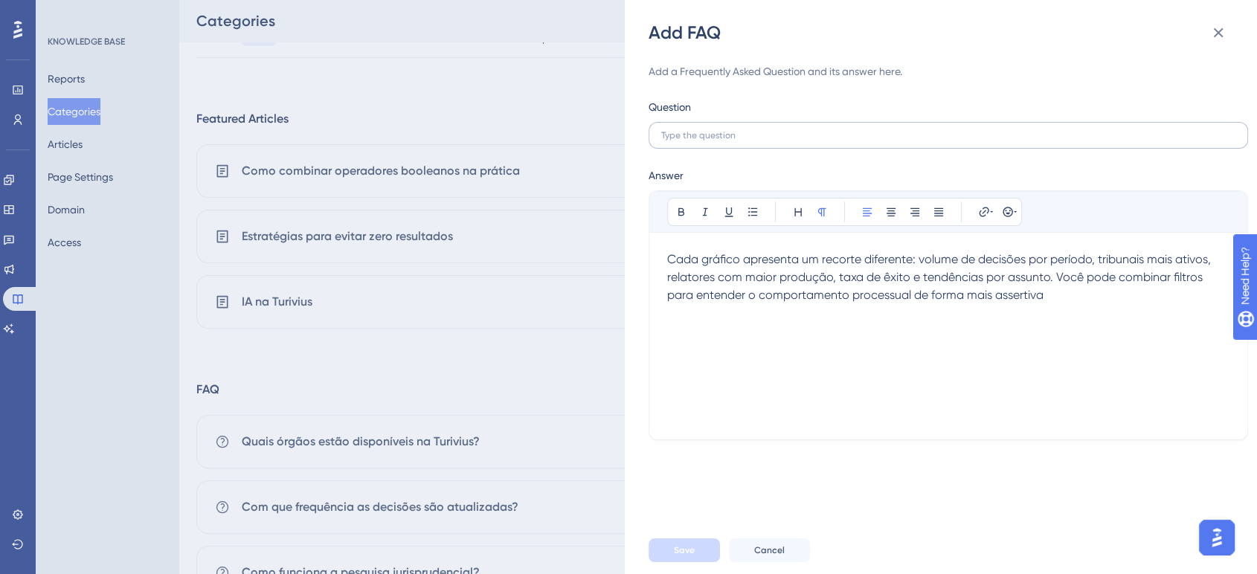
click at [702, 141] on label at bounding box center [949, 135] width 600 height 27
click at [702, 141] on input "text" at bounding box center [948, 135] width 574 height 10
paste input "Como interpreto os gráficos de jurimetria?"
type input "Como interpreto os gráficos de jurimetria?"
click at [669, 561] on button "Save" at bounding box center [684, 551] width 71 height 24
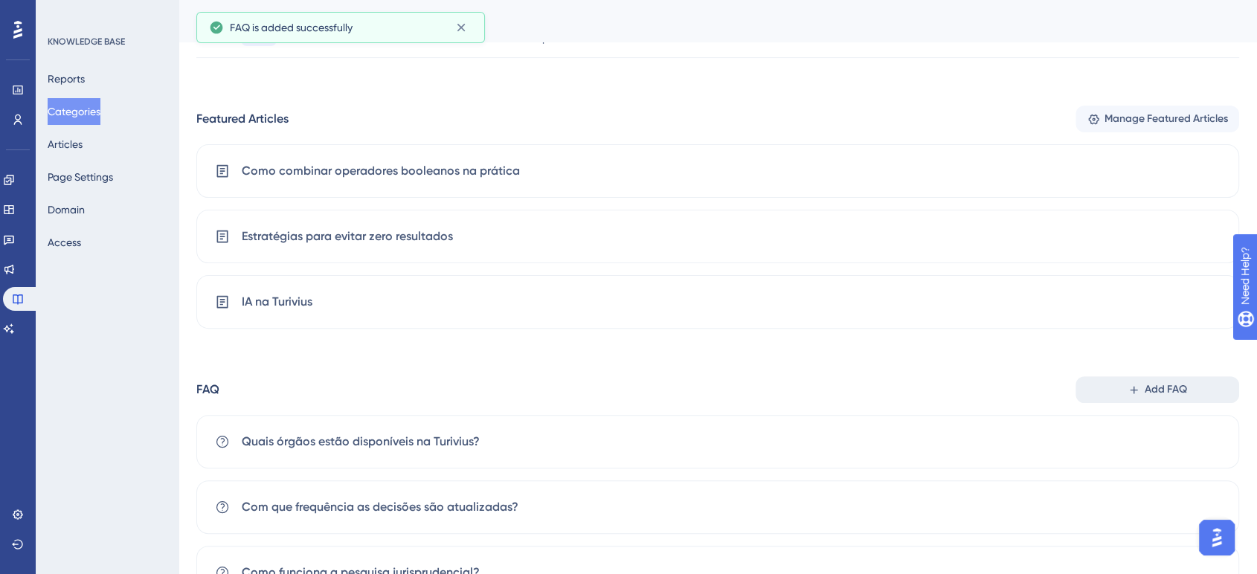
click at [1155, 394] on span "Add FAQ" at bounding box center [1166, 390] width 42 height 18
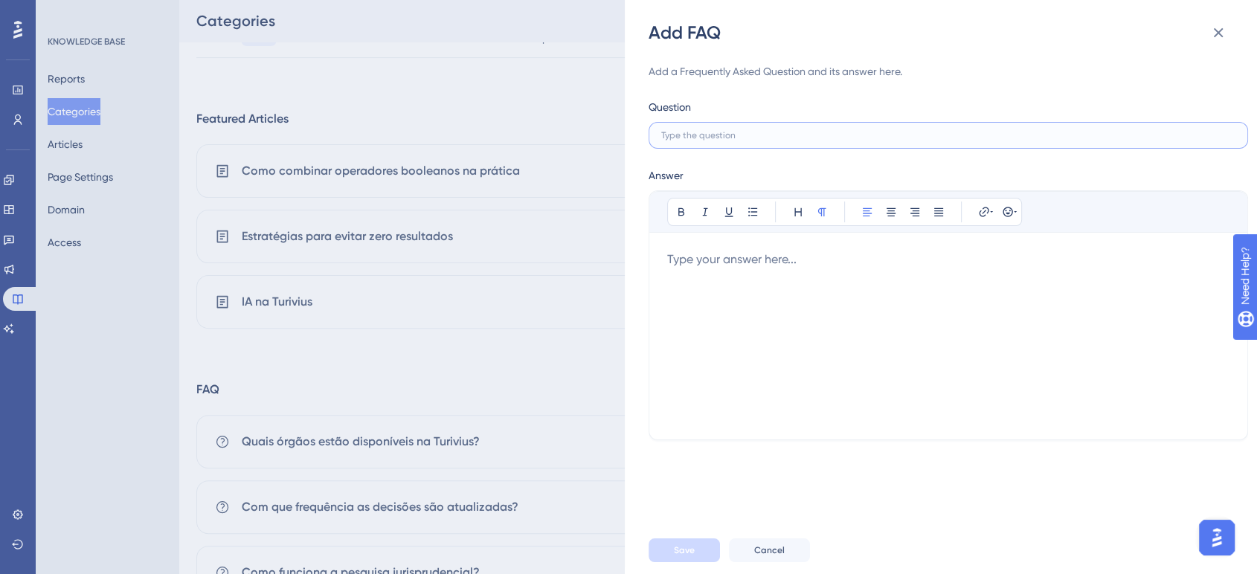
click at [702, 137] on input "text" at bounding box center [948, 135] width 574 height 10
paste input "As decisões vêm completas?"
type input "As decisões vêm completas?"
click at [728, 259] on div at bounding box center [948, 336] width 562 height 171
click at [731, 280] on div at bounding box center [948, 336] width 562 height 171
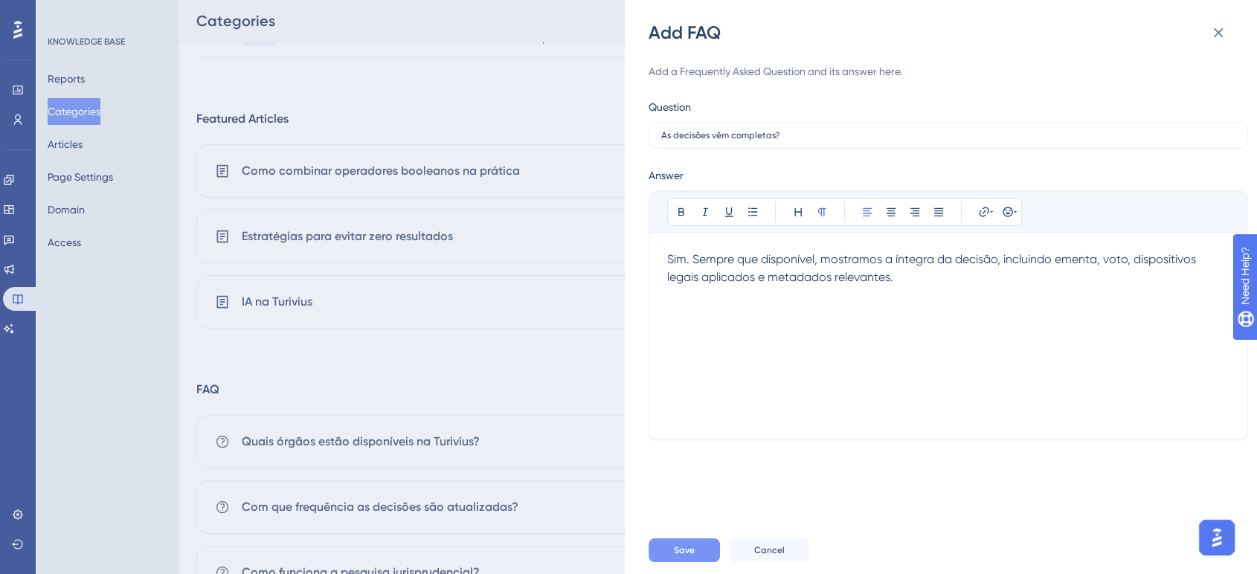
click at [682, 552] on span "Save" at bounding box center [684, 551] width 21 height 12
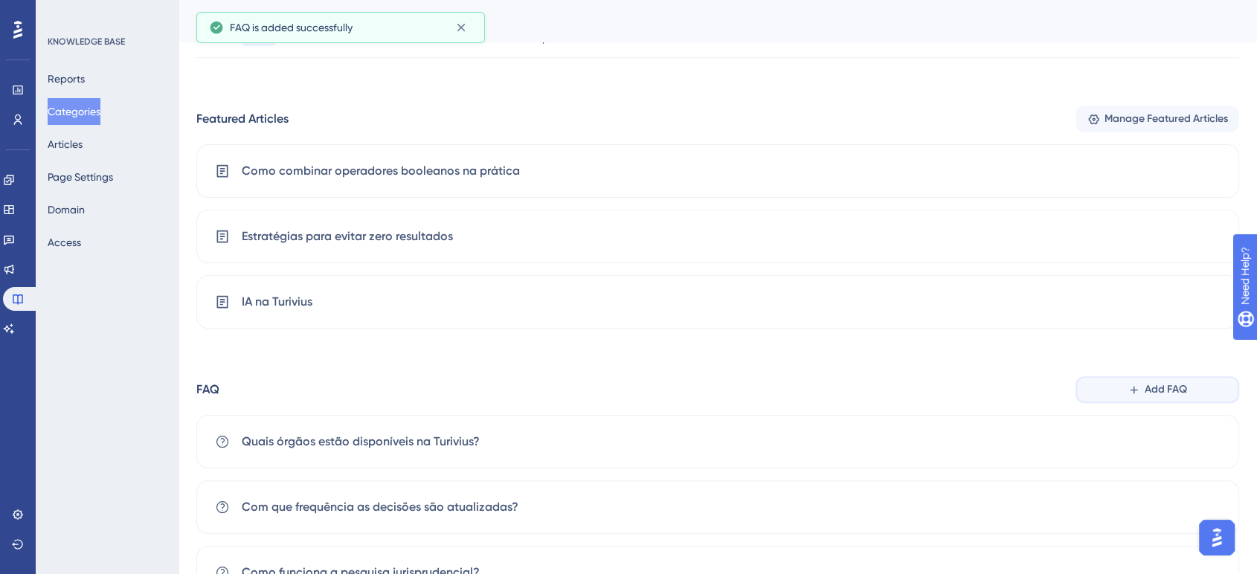
click at [1146, 396] on span "Add FAQ" at bounding box center [1166, 390] width 42 height 18
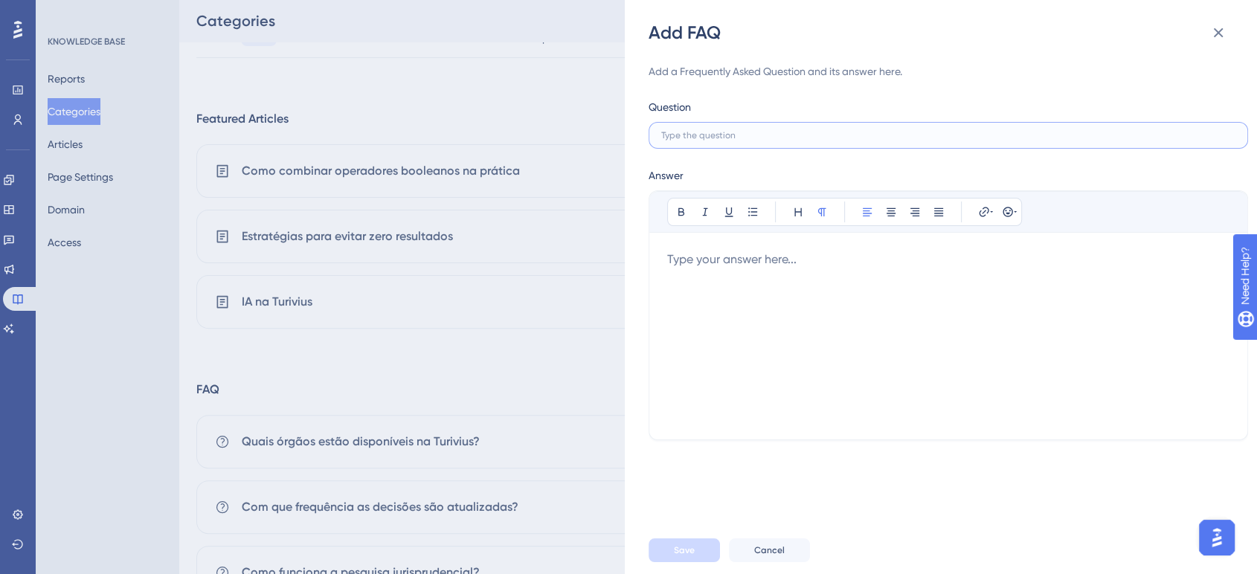
click at [720, 138] on input "text" at bounding box center [948, 135] width 574 height 10
paste input "Os dados da Turivius são confiáveis?"
type input "Os dados da Turivius são confiáveis?"
click at [744, 248] on div "Bold Italic Underline Bullet Point Heading Normal Align Left Align Center Align…" at bounding box center [948, 306] width 562 height 231
click at [780, 266] on div at bounding box center [948, 336] width 562 height 171
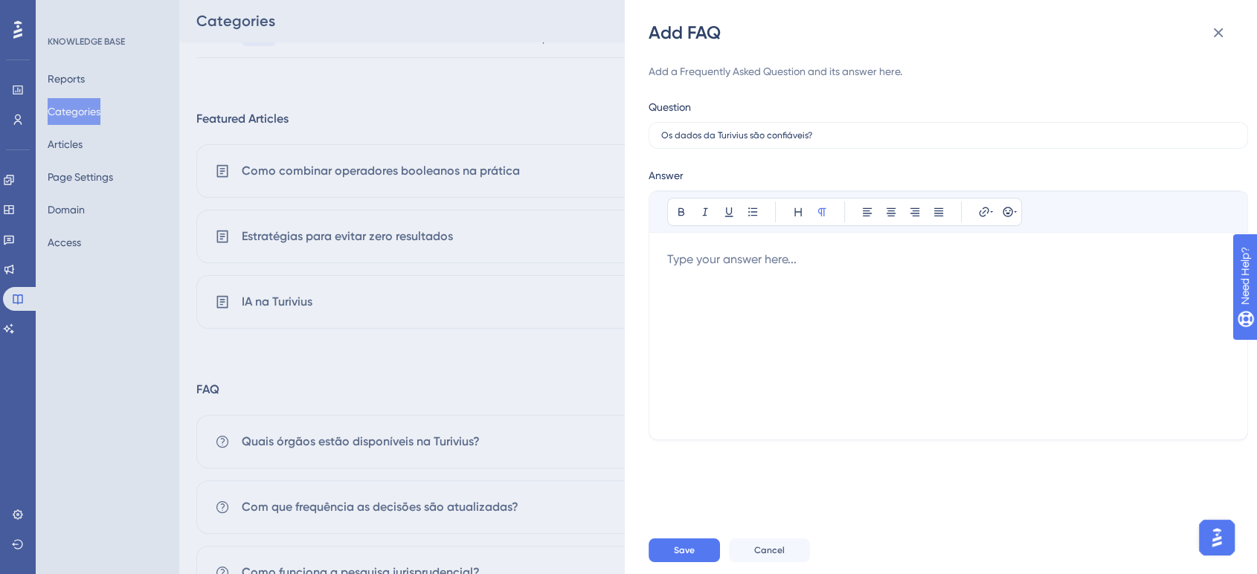
click at [704, 269] on div at bounding box center [948, 336] width 562 height 171
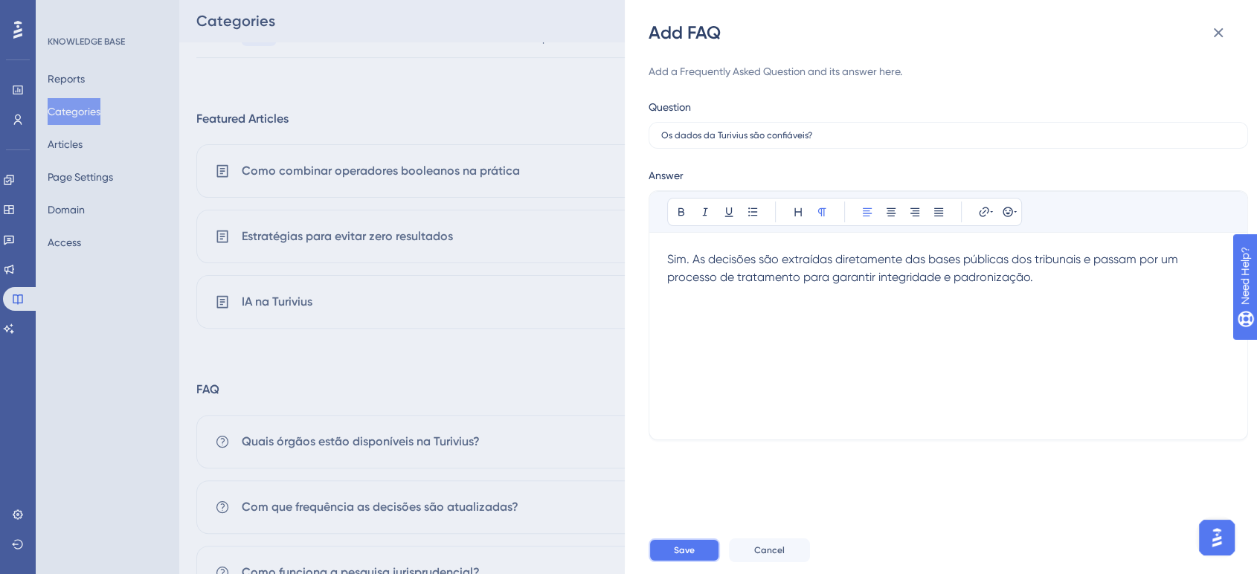
click at [690, 548] on span "Save" at bounding box center [684, 551] width 21 height 12
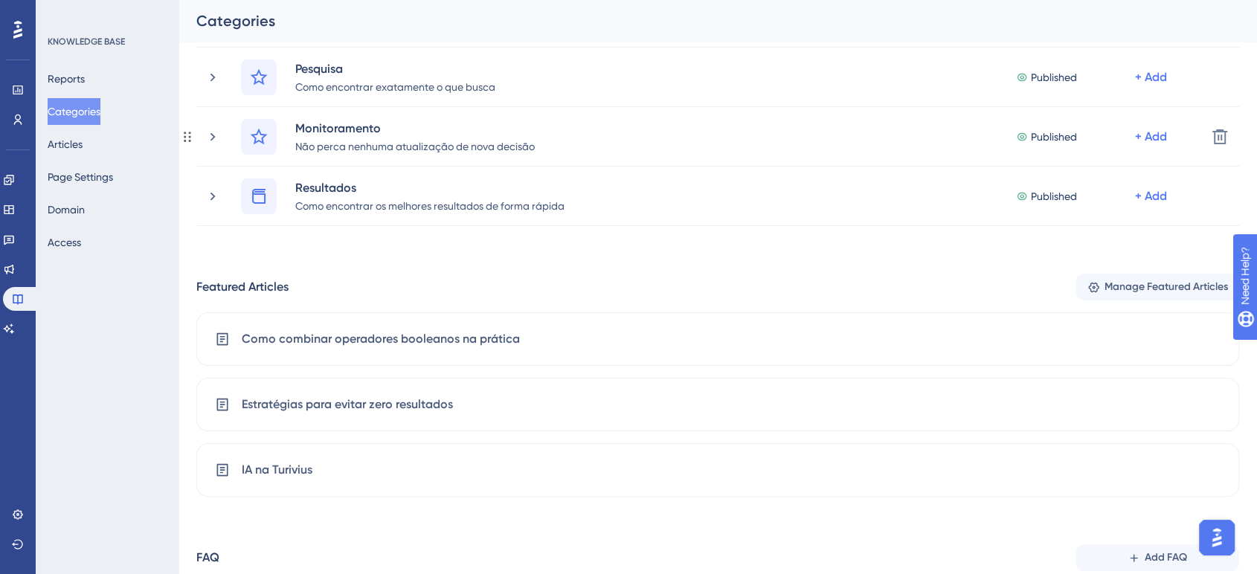
scroll to position [165, 0]
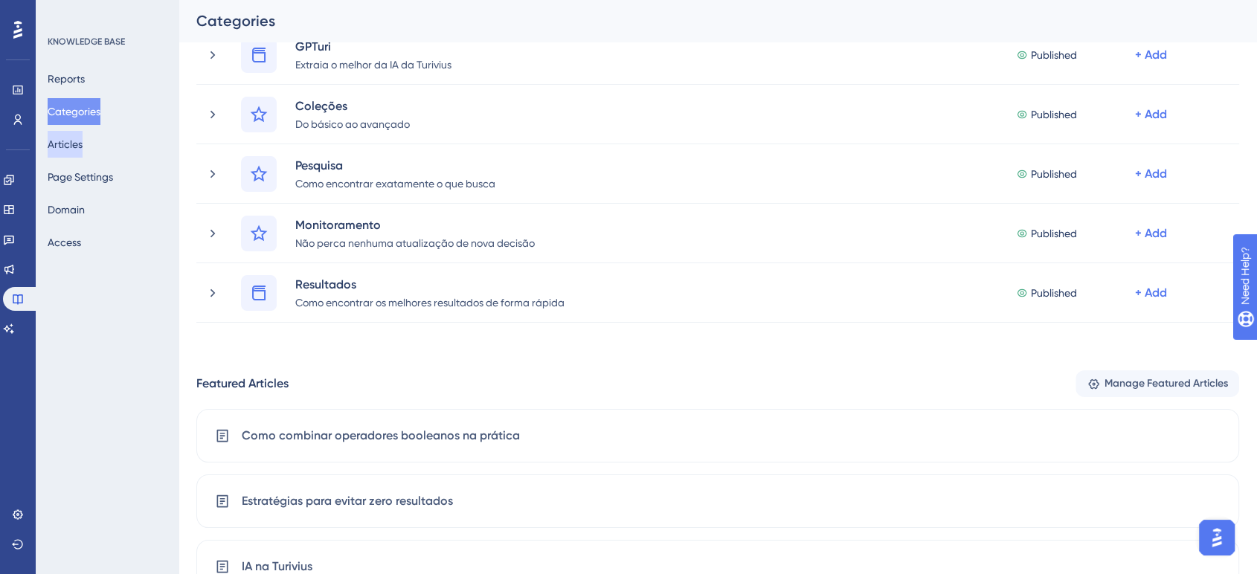
click at [80, 144] on button "Articles" at bounding box center [65, 144] width 35 height 27
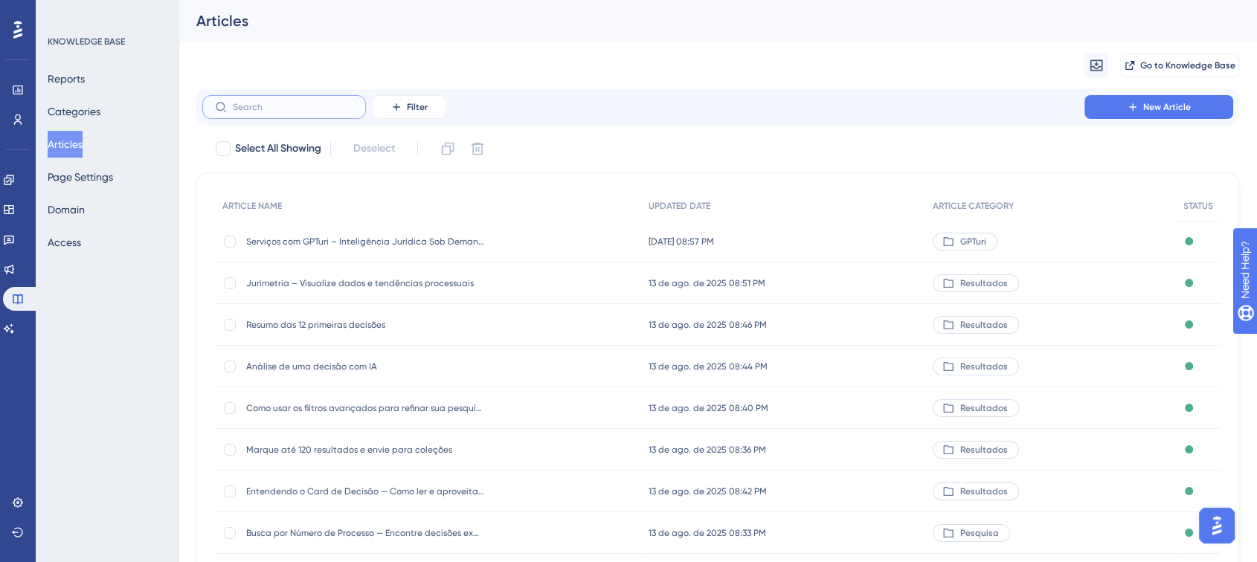
click at [306, 112] on input "text" at bounding box center [293, 107] width 121 height 10
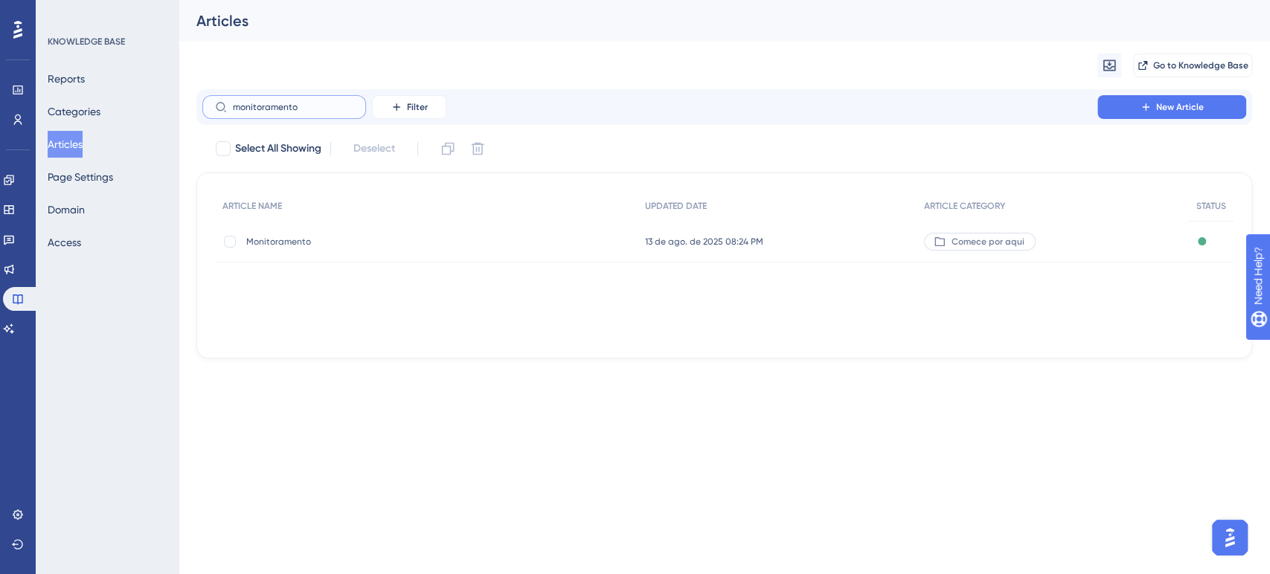
type input "monitoramento"
click at [337, 240] on span "Monitoramento" at bounding box center [365, 242] width 238 height 12
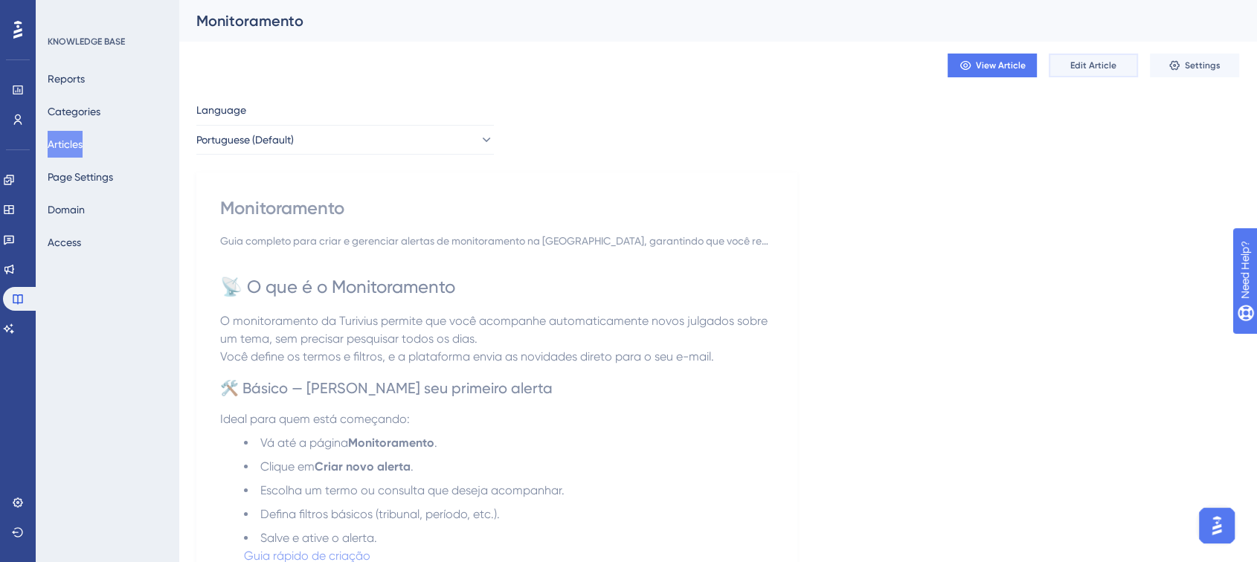
click at [1065, 66] on button "Edit Article" at bounding box center [1093, 66] width 89 height 24
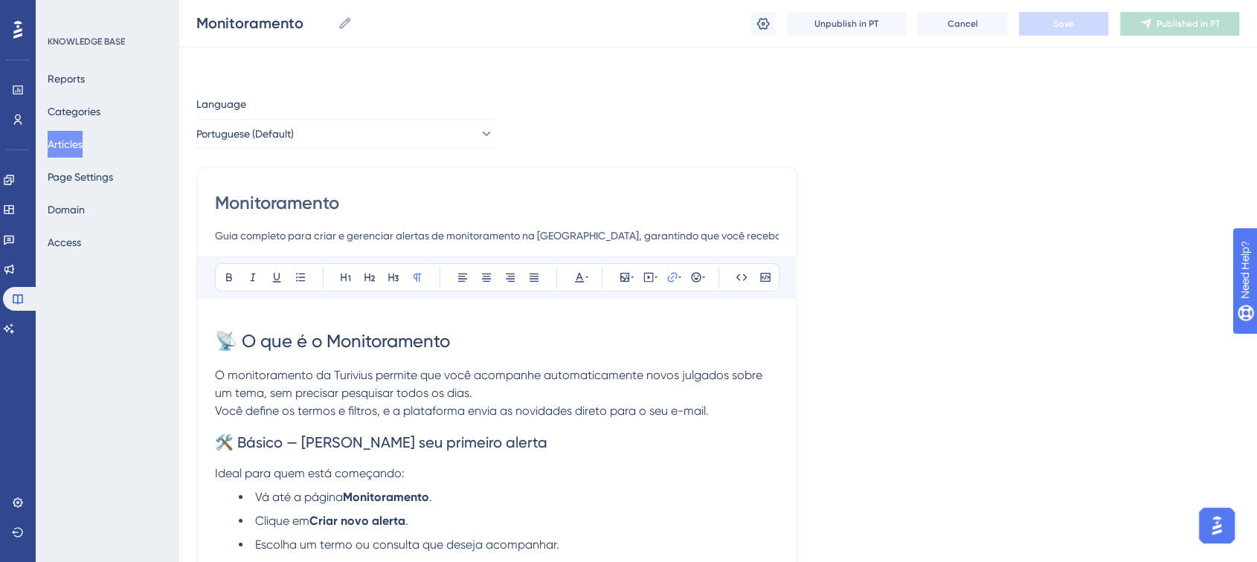
scroll to position [853, 0]
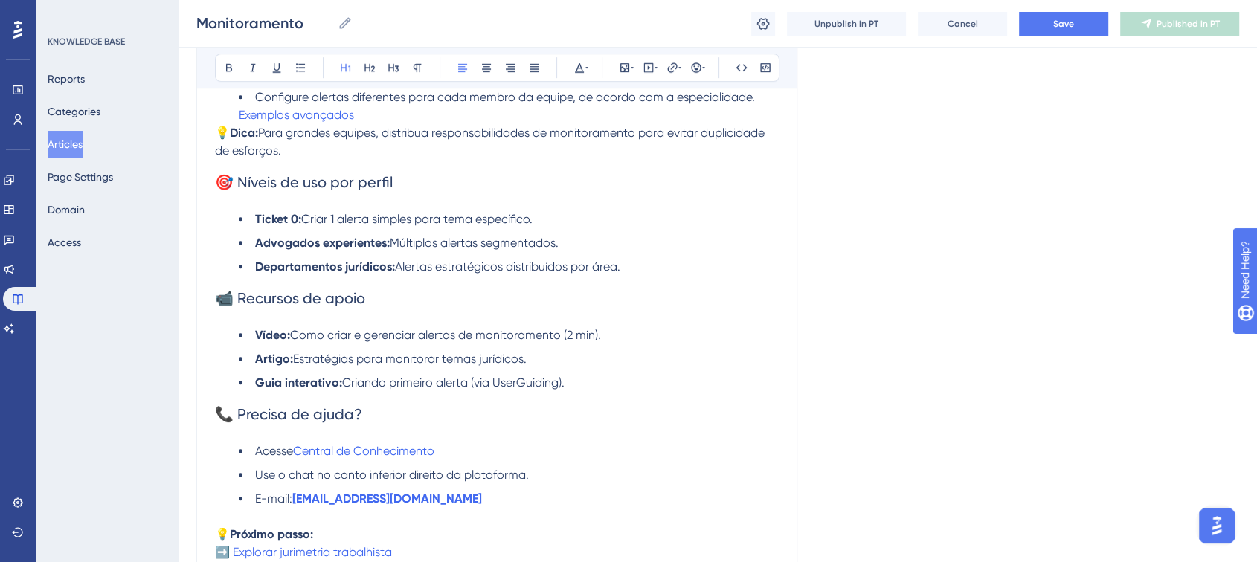
click at [480, 250] on span "Múltiplos alertas segmentados." at bounding box center [474, 243] width 169 height 14
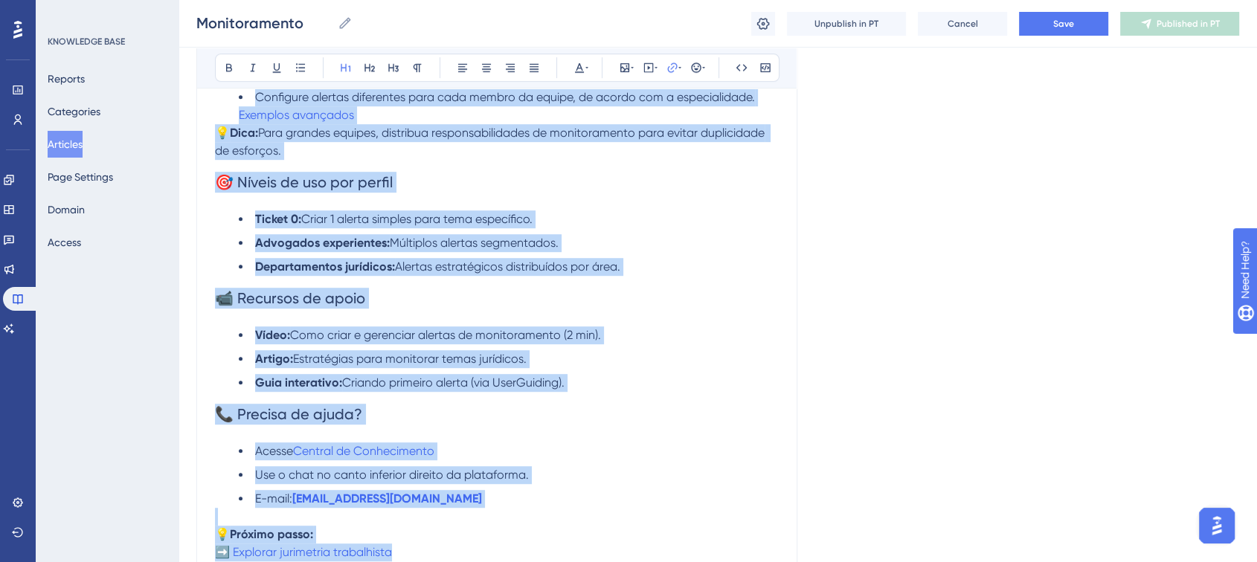
scroll to position [349, 0]
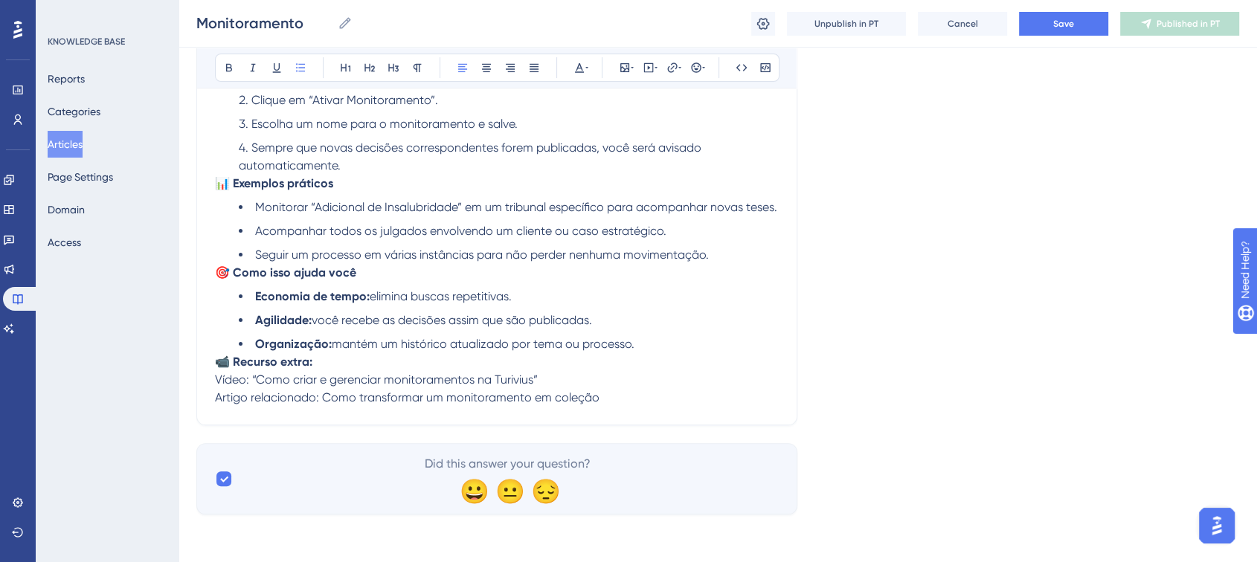
click at [646, 338] on li "Organização: mantém um histórico atualizado por tema ou processo." at bounding box center [509, 345] width 540 height 18
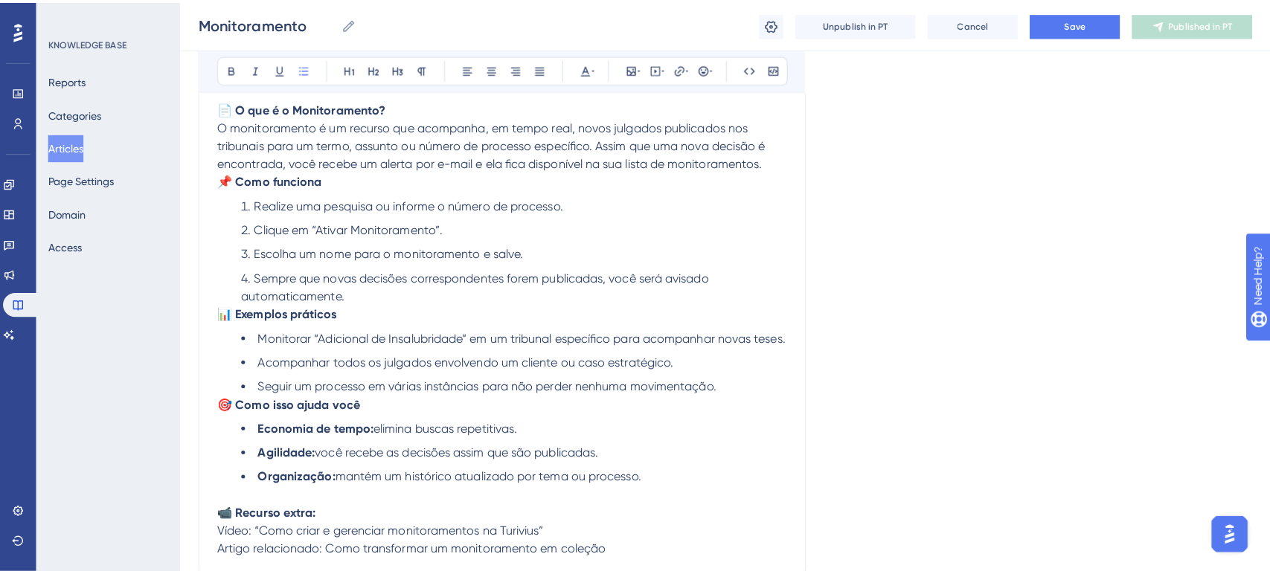
scroll to position [248, 0]
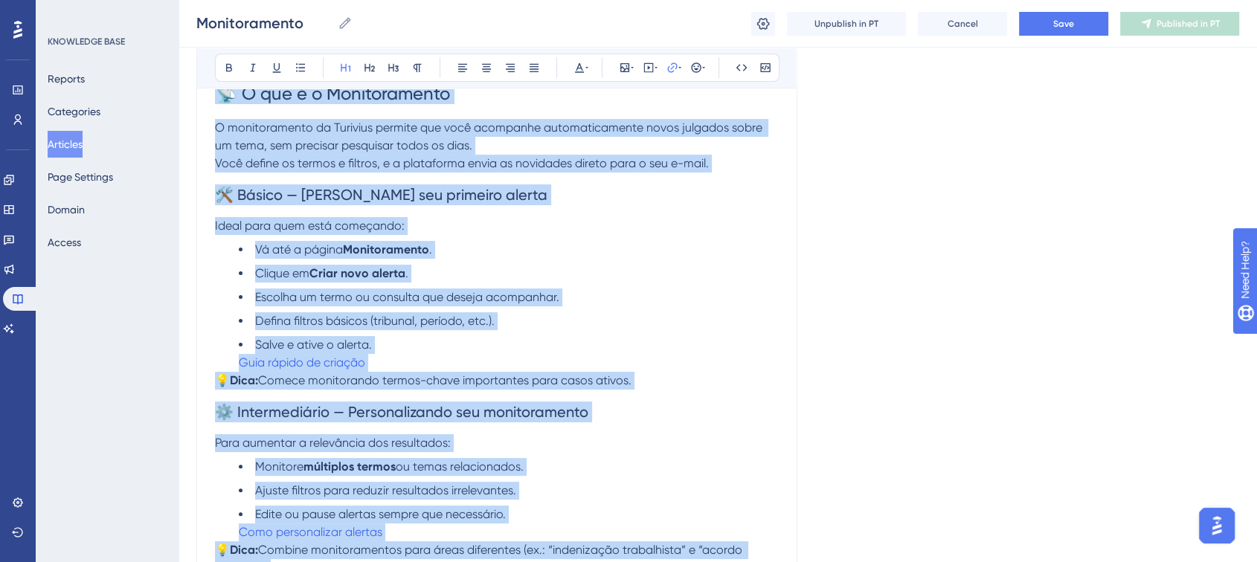
click at [569, 320] on li "Defina filtros básicos (tribunal, período, etc.)." at bounding box center [509, 321] width 540 height 18
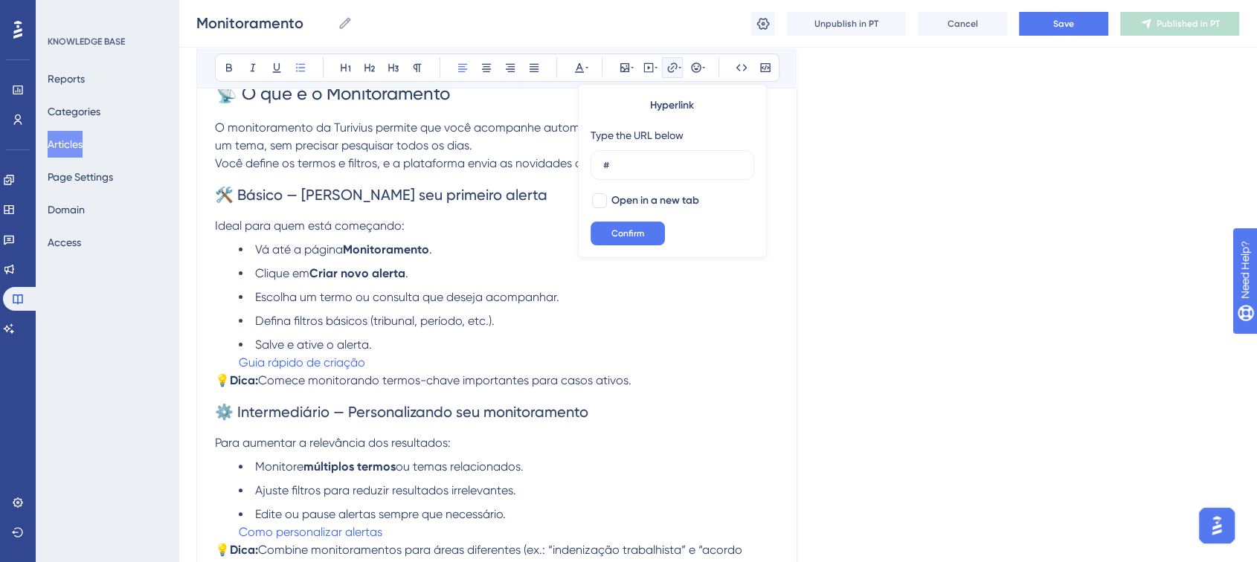
click at [521, 370] on li "Salve e ative o alerta. Guia rápido de criação" at bounding box center [509, 354] width 540 height 36
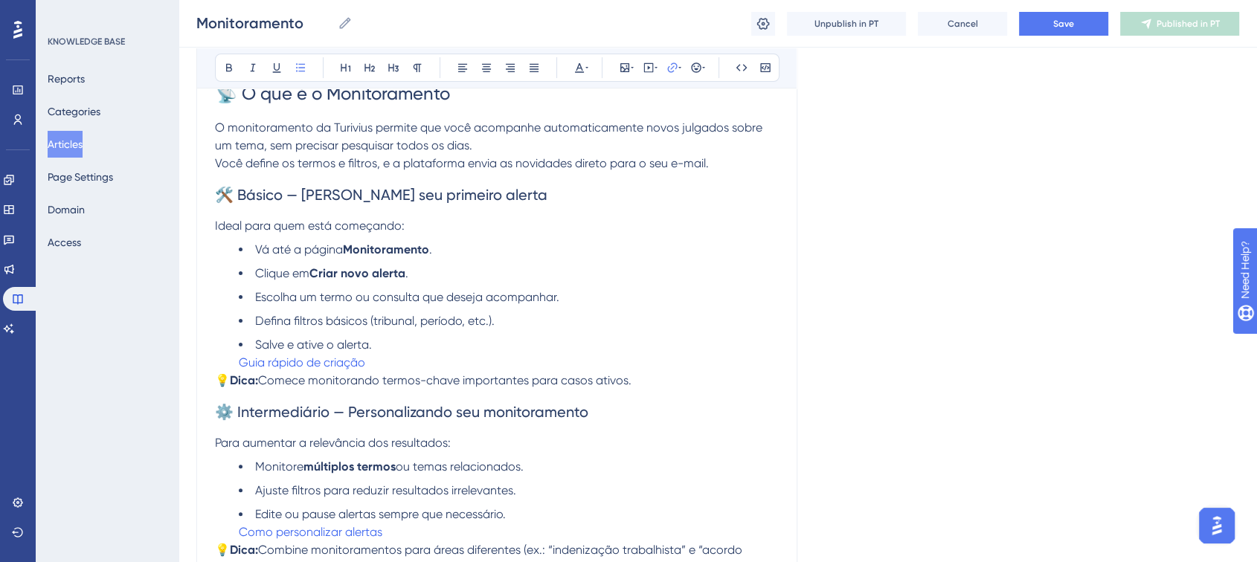
click at [68, 142] on button "Articles" at bounding box center [65, 144] width 35 height 27
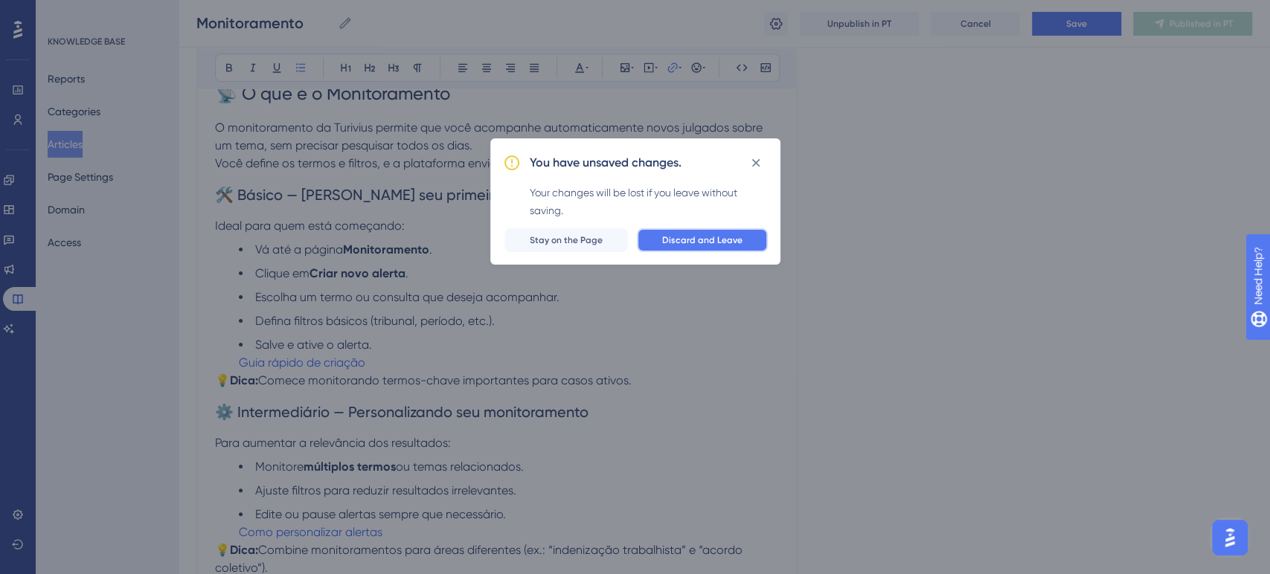
click at [684, 235] on span "Discard and Leave" at bounding box center [702, 240] width 80 height 12
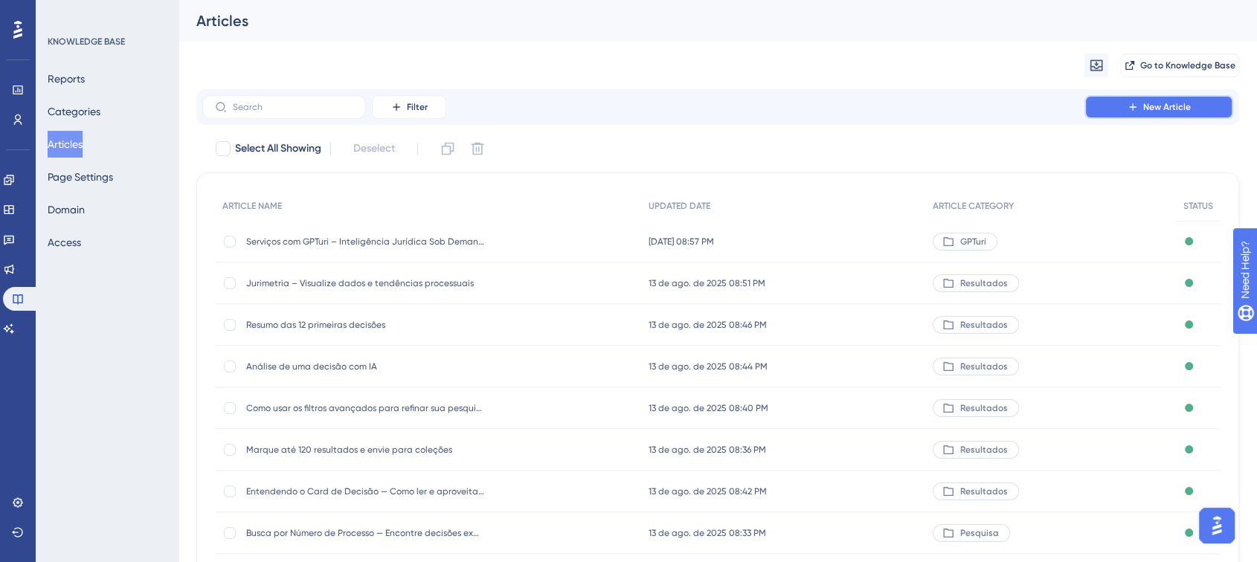
click at [1151, 100] on button "New Article" at bounding box center [1159, 107] width 149 height 24
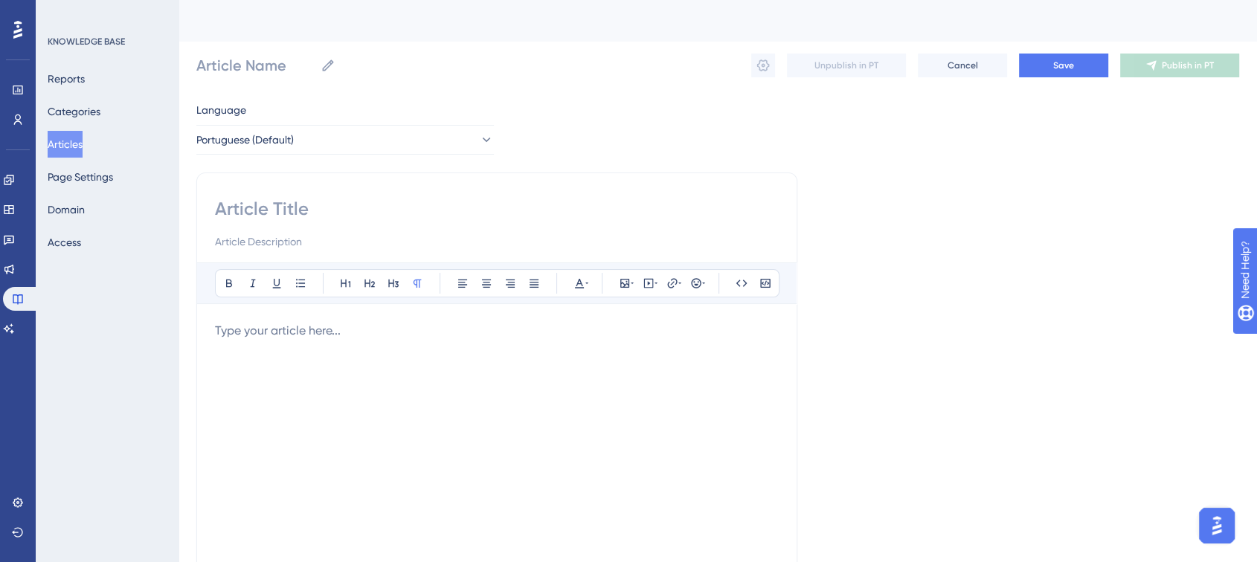
click at [296, 344] on div at bounding box center [497, 485] width 564 height 327
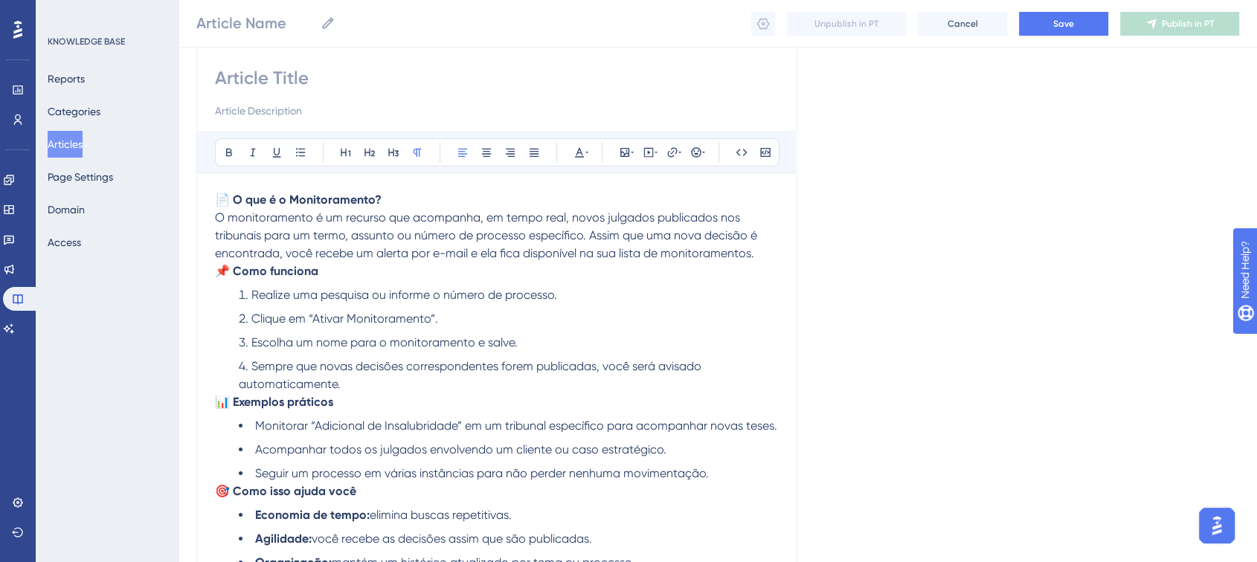
scroll to position [19, 0]
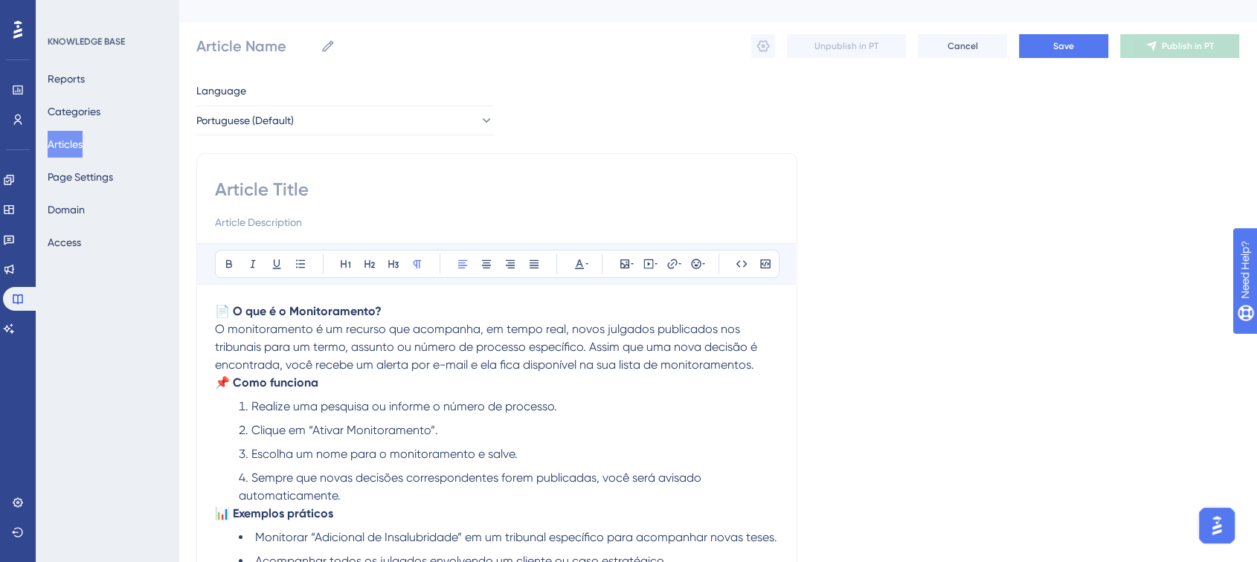
click at [243, 184] on input at bounding box center [497, 190] width 564 height 24
paste input "Monitoramento de termos e processos"
type input "Monitoramento de termos e processos"
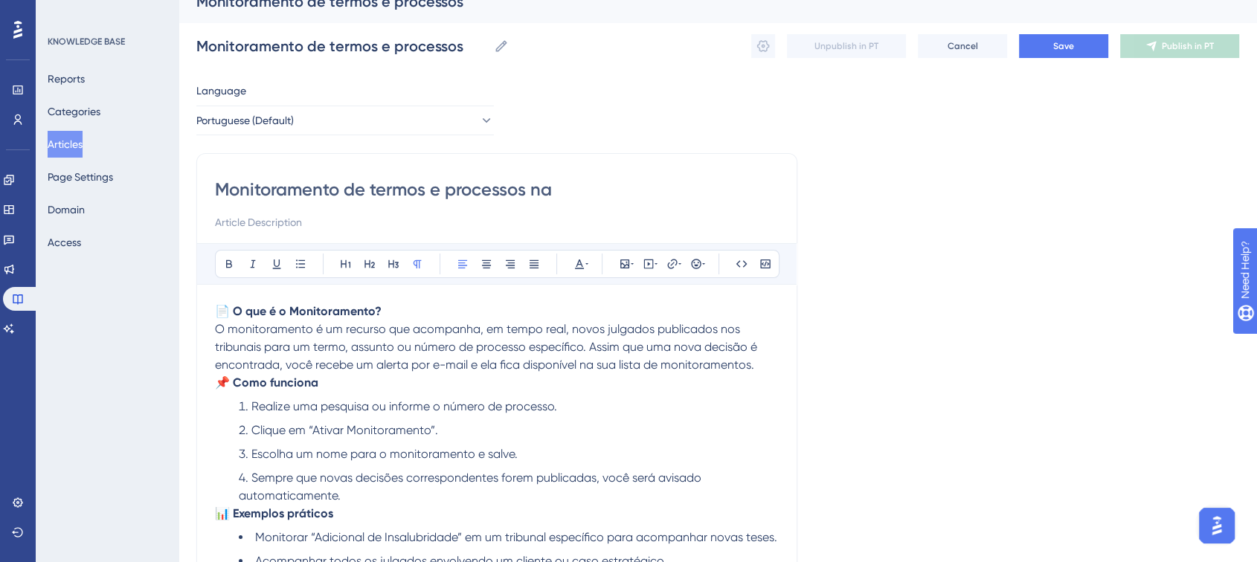
type input "Monitoramento de termos e processos na p"
type input "Monitoramento de termos e processos na"
type input "Monitoramento de termos e processos na página de re"
type input "Monitoramento de termos e processos na página de resultados"
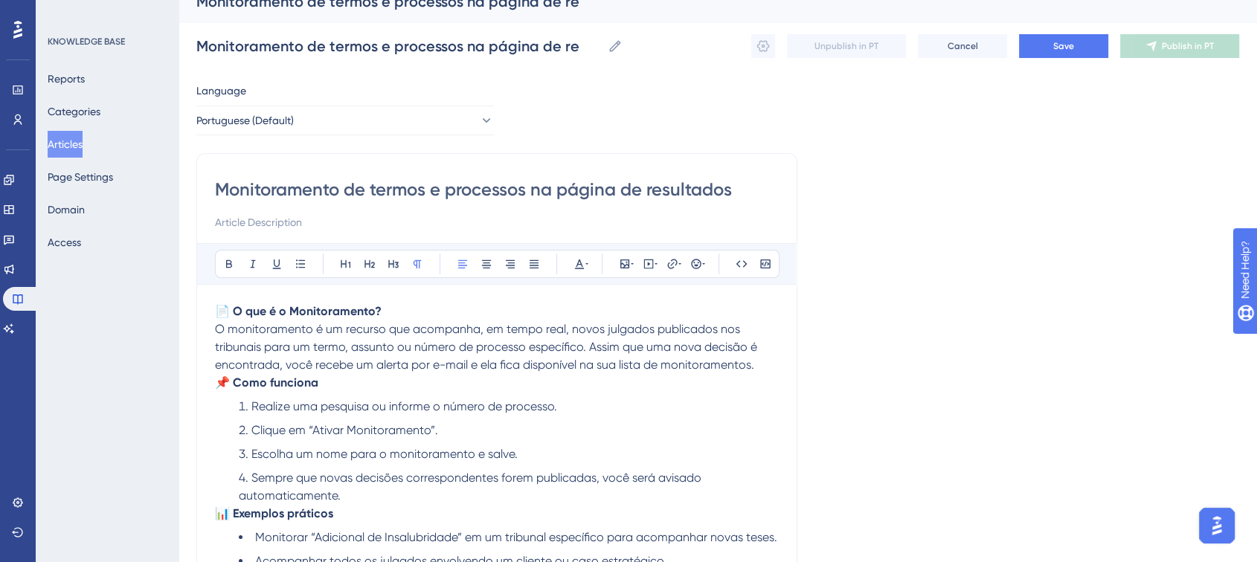
type input "Monitoramento de termos e processos na página de resultados"
click at [269, 226] on input at bounding box center [497, 223] width 564 height 18
paste input "Receba automaticamente novas decisões relacionadas a termos ou números de proce…"
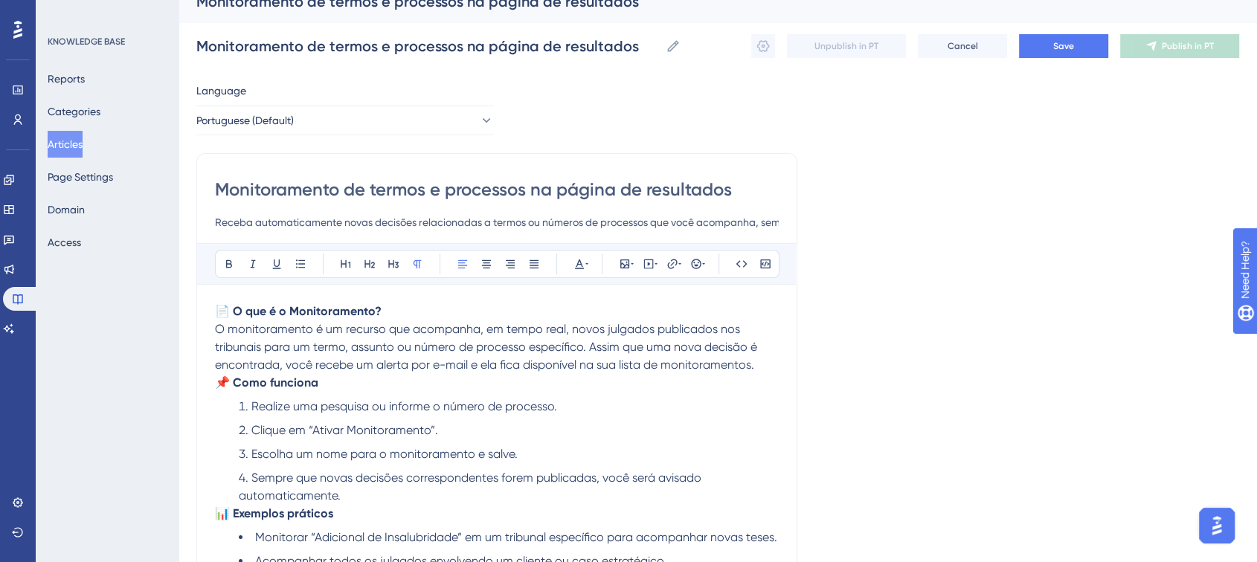
scroll to position [0, 207]
type input "Receba automaticamente novas decisões relacionadas a termos ou números de proce…"
click at [1005, 274] on div "Language Portuguese (Default) Monitoramento de termos e processos na página de …" at bounding box center [717, 463] width 1043 height 763
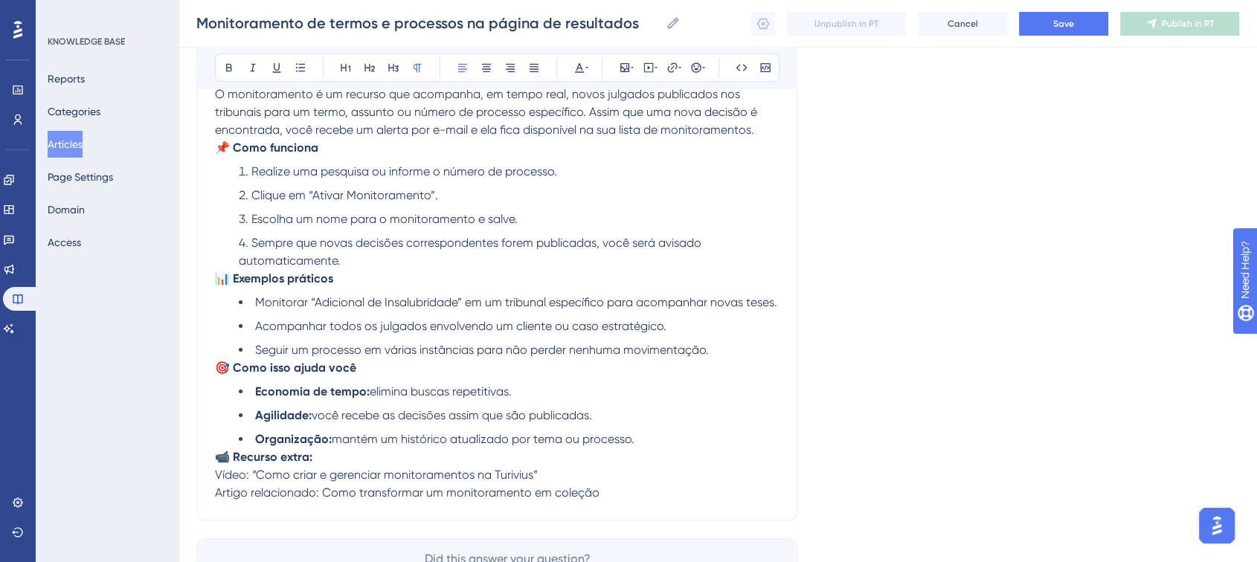
scroll to position [101, 0]
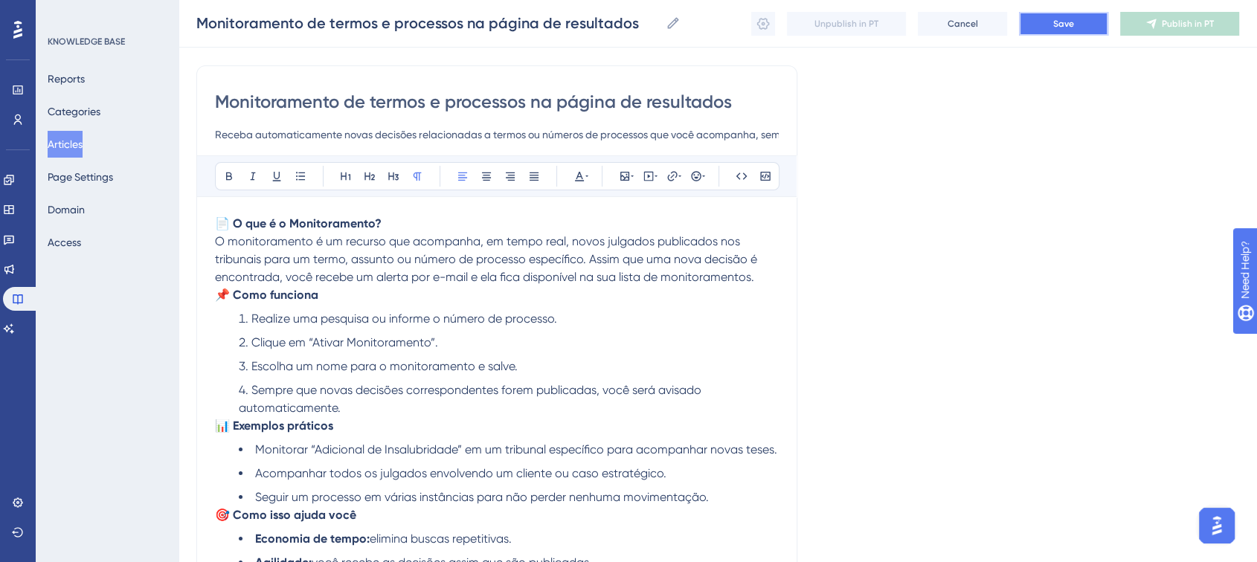
click at [1065, 25] on span "Save" at bounding box center [1063, 24] width 21 height 12
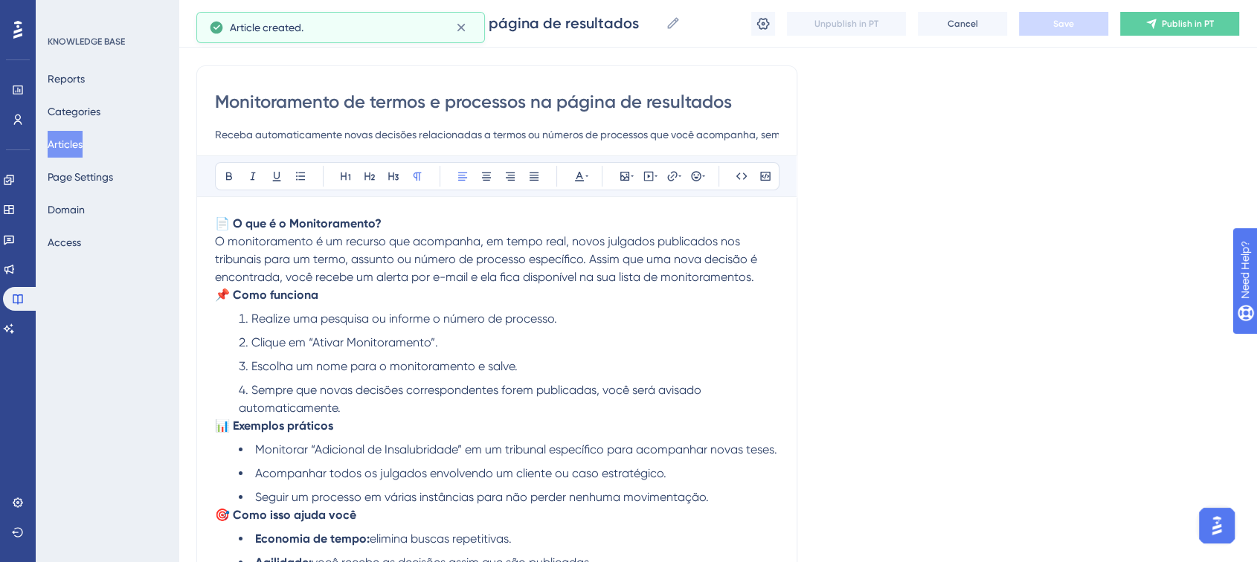
scroll to position [179, 0]
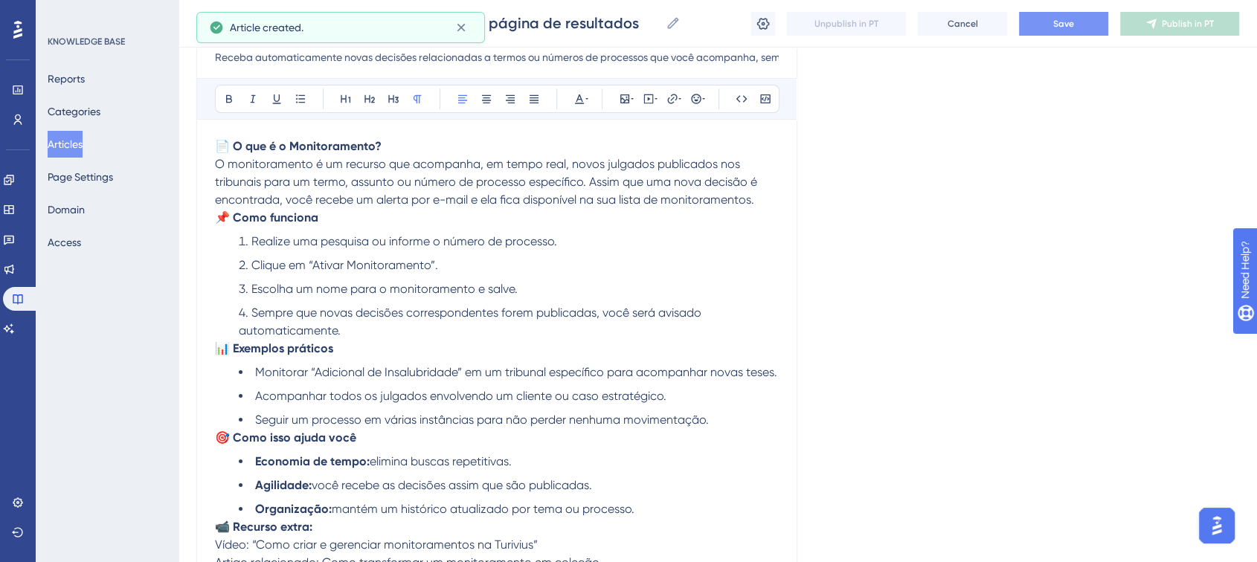
click at [1085, 28] on button "Save" at bounding box center [1063, 24] width 89 height 24
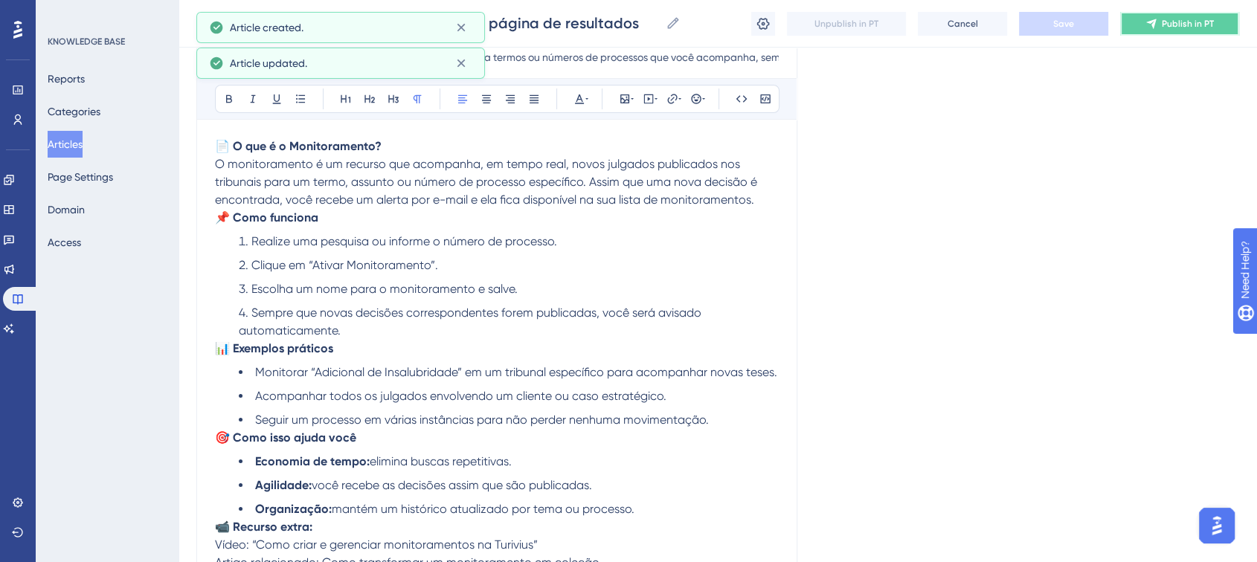
click at [1158, 28] on icon at bounding box center [1152, 24] width 12 height 12
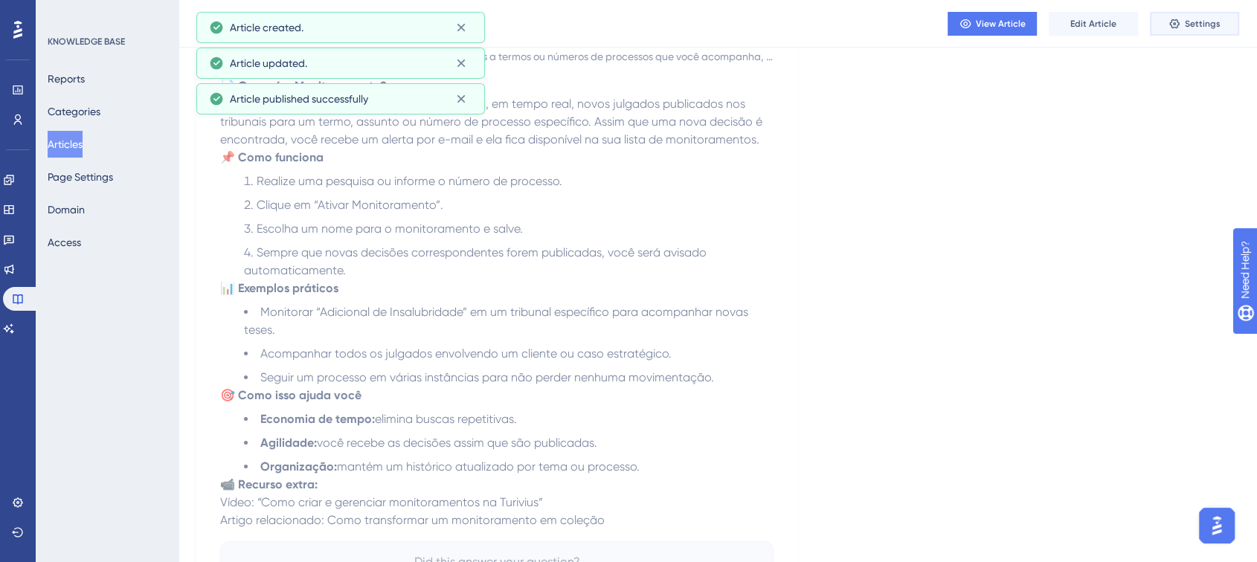
click at [1176, 28] on icon at bounding box center [1174, 24] width 10 height 10
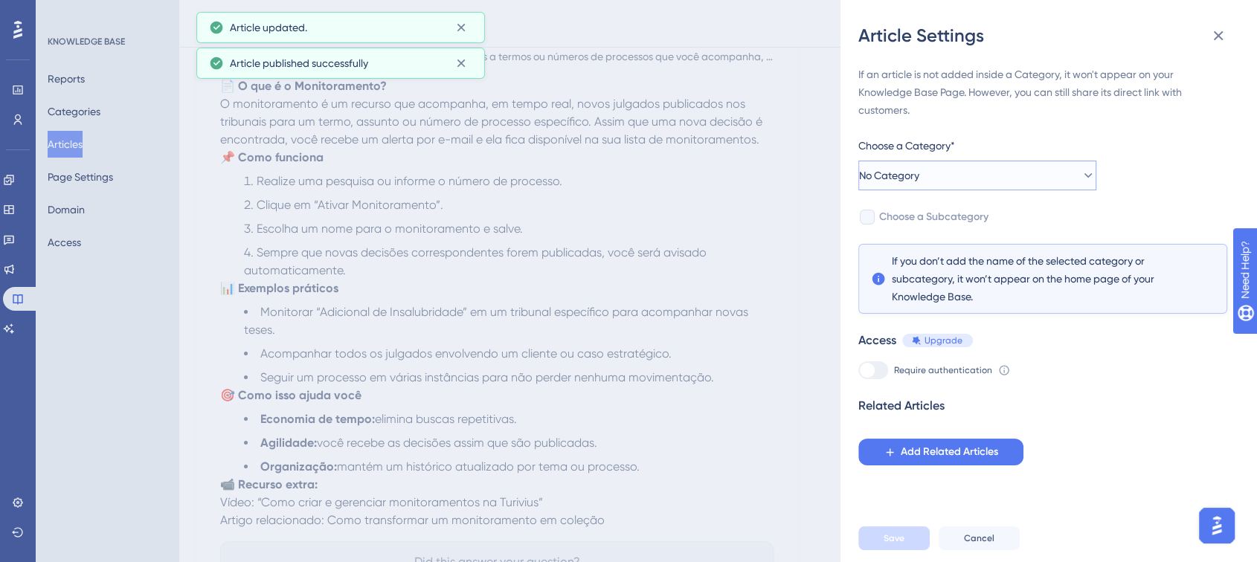
click at [946, 177] on button "No Category" at bounding box center [977, 176] width 238 height 30
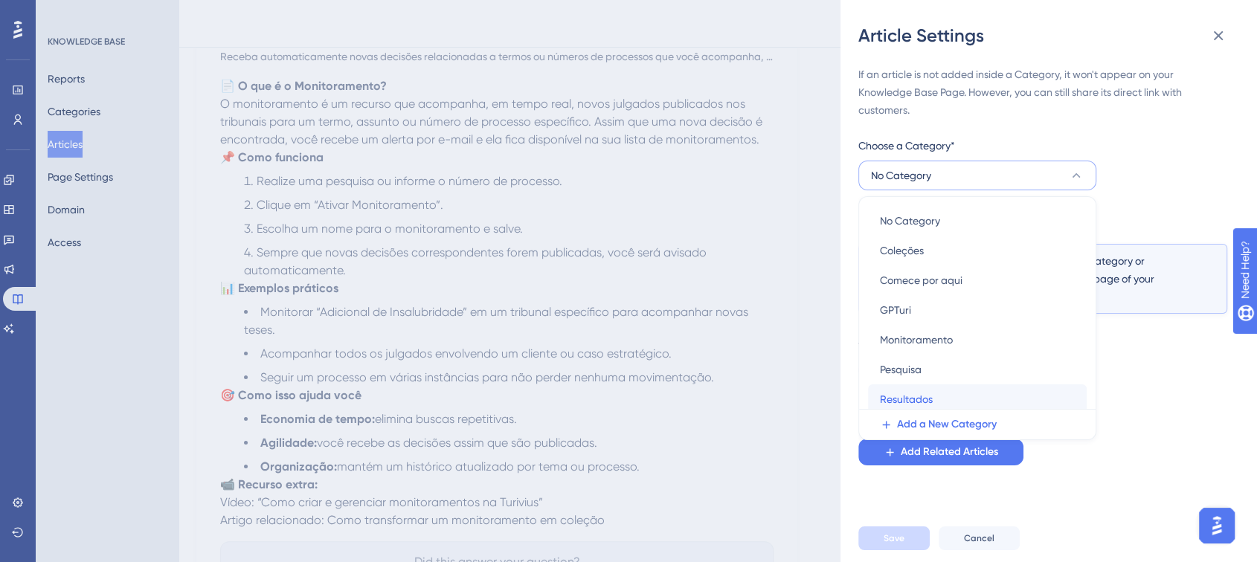
click at [940, 396] on div "Resultados Resultados" at bounding box center [977, 400] width 195 height 30
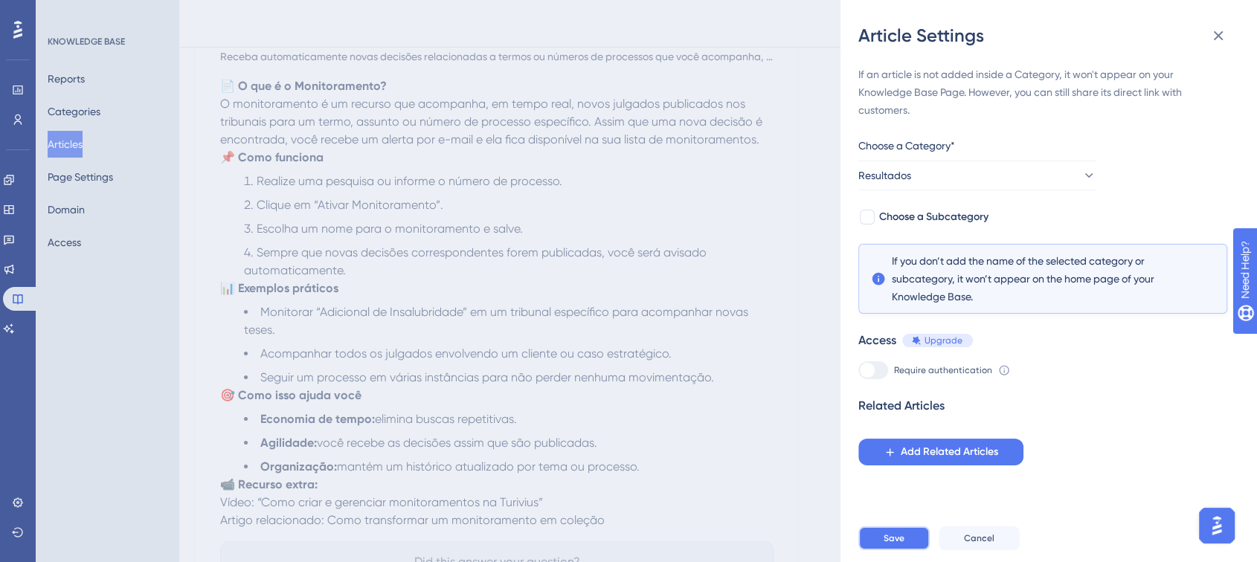
click at [911, 550] on button "Save" at bounding box center [893, 539] width 71 height 24
